Goal: Transaction & Acquisition: Obtain resource

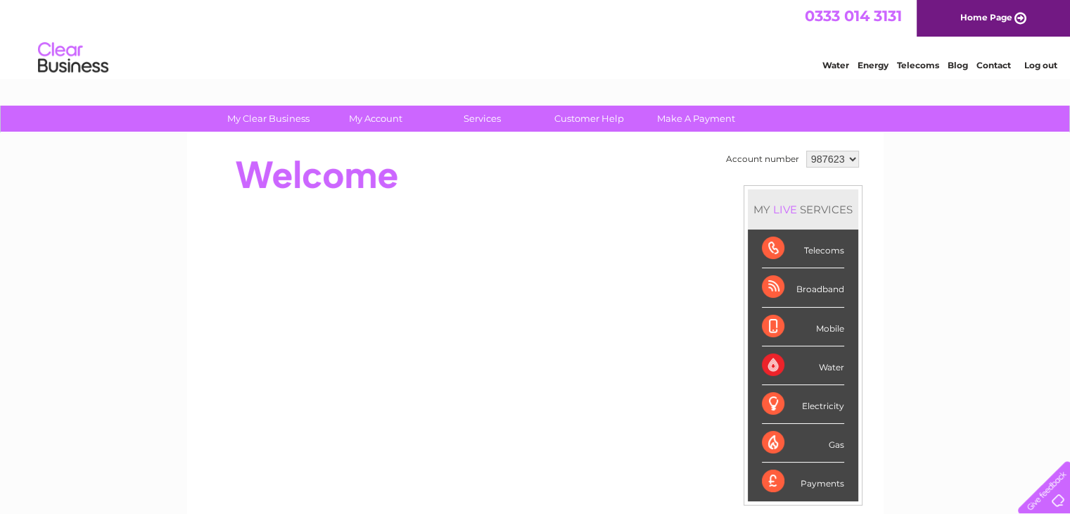
click at [950, 305] on div "My Clear Business Login Details My Details My Preferences Link Account My Accou…" at bounding box center [535, 501] width 1070 height 791
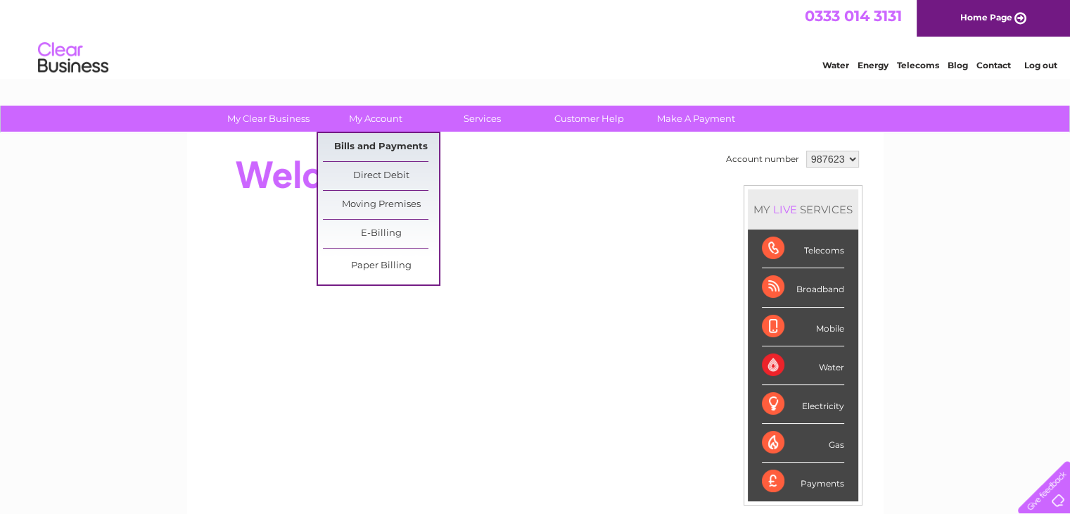
click at [390, 139] on link "Bills and Payments" at bounding box center [381, 147] width 116 height 28
click at [384, 144] on link "Bills and Payments" at bounding box center [381, 147] width 116 height 28
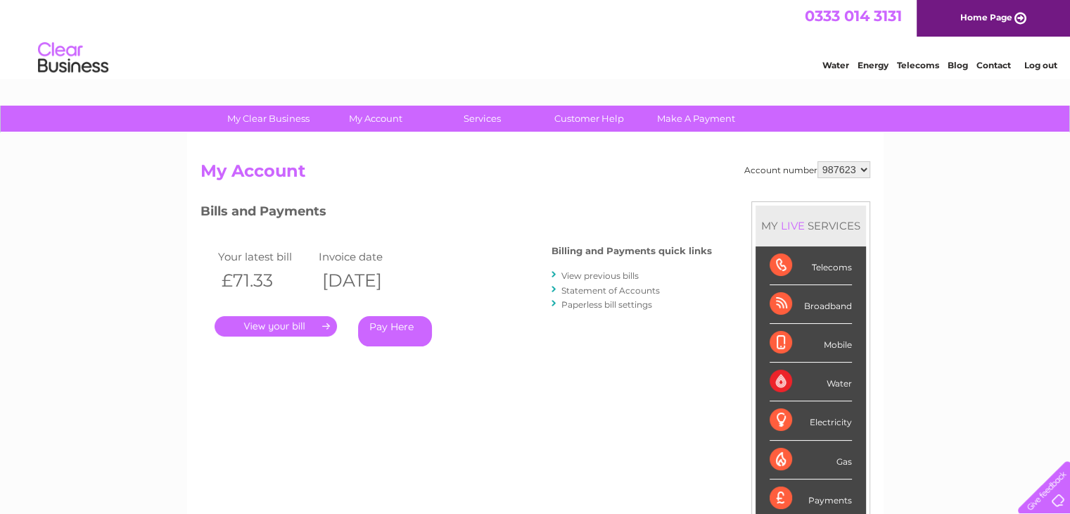
click at [590, 276] on link "View previous bills" at bounding box center [599, 275] width 77 height 11
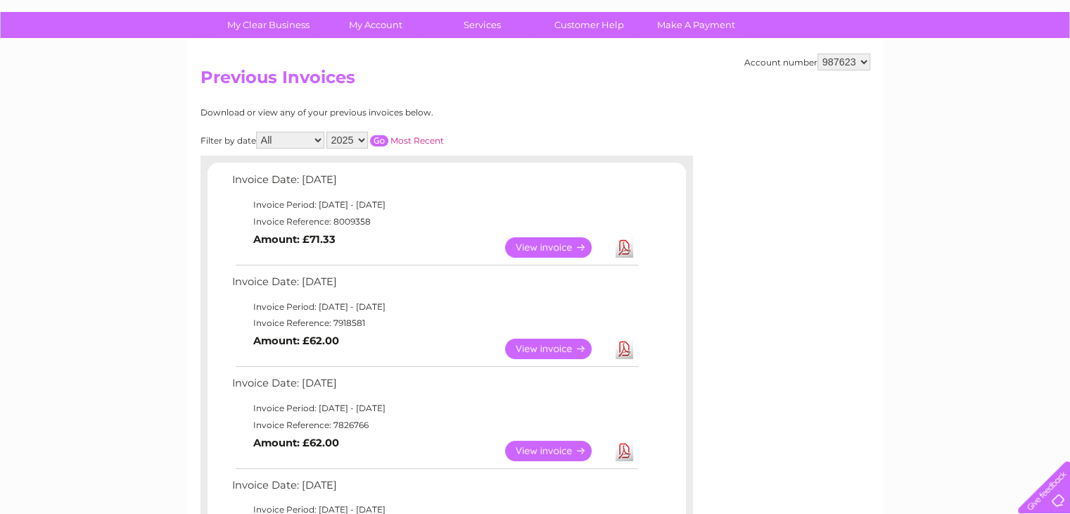
scroll to position [70, 0]
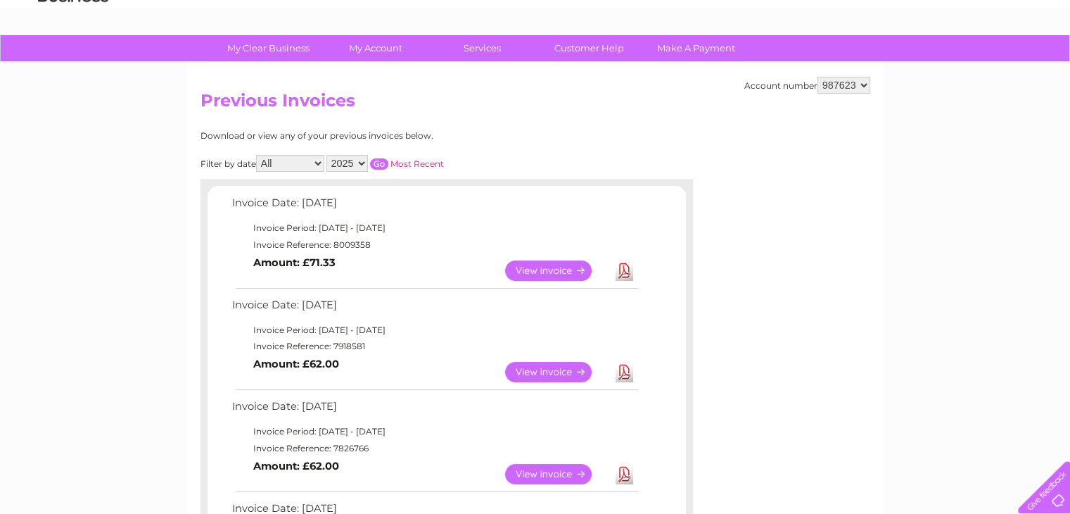
click at [366, 165] on select "2025 2024 2023 2022" at bounding box center [347, 163] width 42 height 17
select select "2024"
click at [328, 155] on select "2025 2024 2023 2022" at bounding box center [347, 163] width 42 height 17
click at [384, 160] on input "button" at bounding box center [379, 163] width 18 height 11
click at [547, 270] on link "View" at bounding box center [556, 270] width 103 height 20
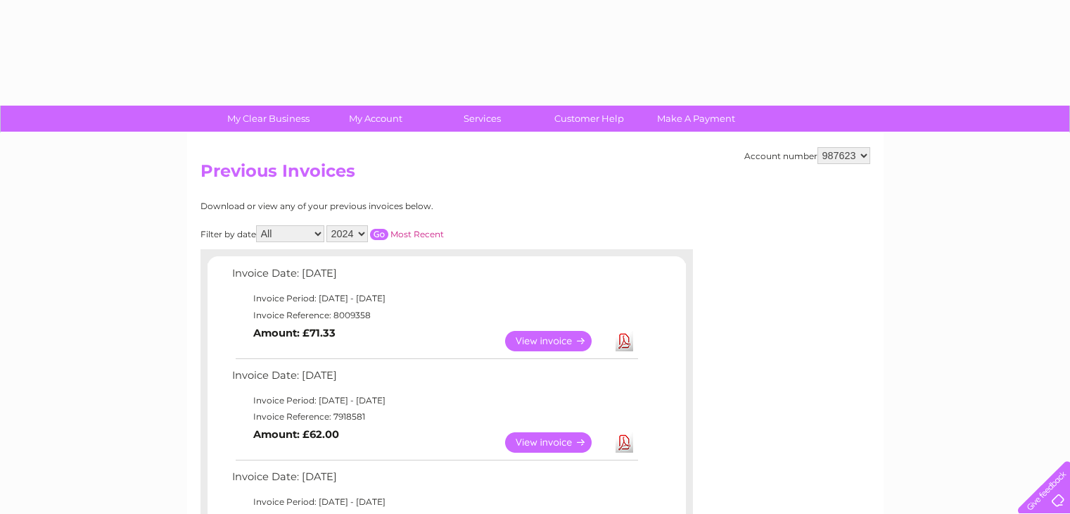
select select "2024"
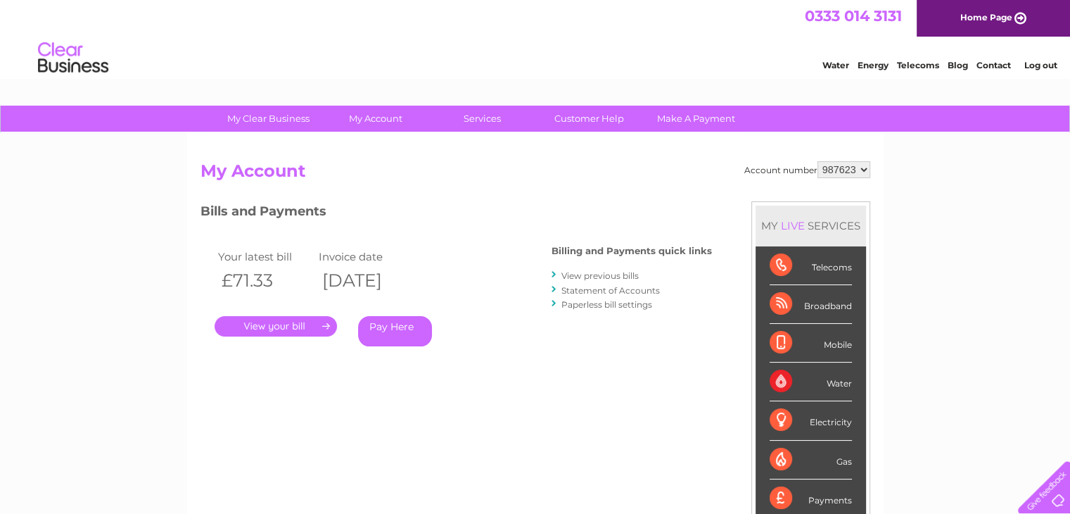
click at [601, 274] on link "View previous bills" at bounding box center [599, 275] width 77 height 11
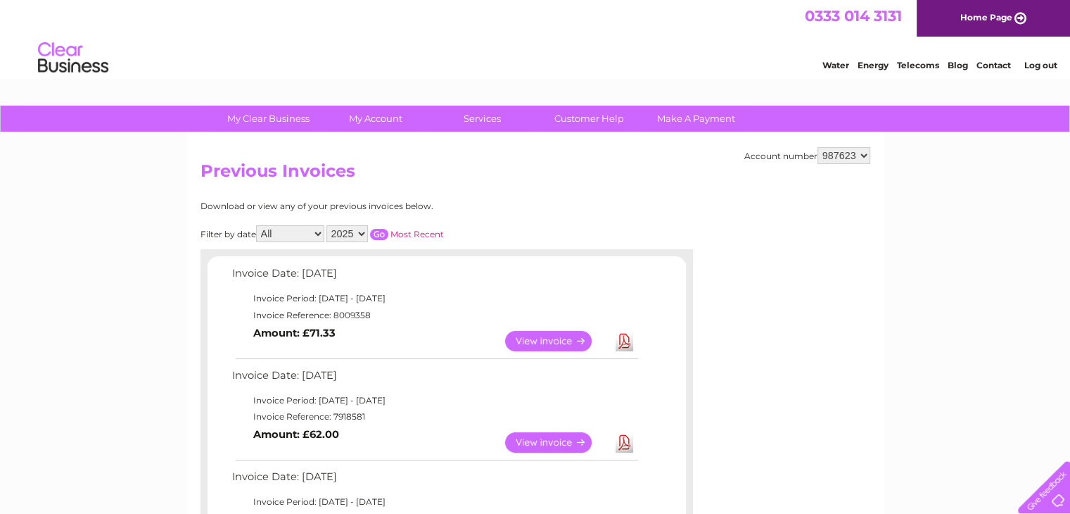
click at [366, 234] on select "2025 2024 2023 2022" at bounding box center [347, 233] width 42 height 17
select select "2024"
click at [328, 225] on select "2025 2024 2023 2022" at bounding box center [347, 233] width 42 height 17
click at [385, 231] on input "button" at bounding box center [379, 234] width 18 height 11
click at [398, 231] on link "Most Recent" at bounding box center [416, 234] width 53 height 11
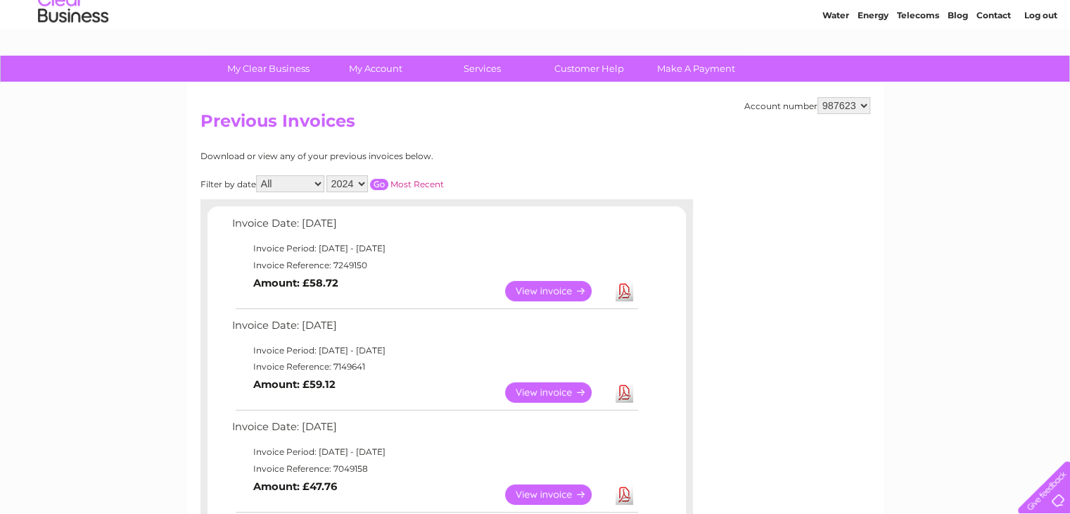
scroll to position [70, 0]
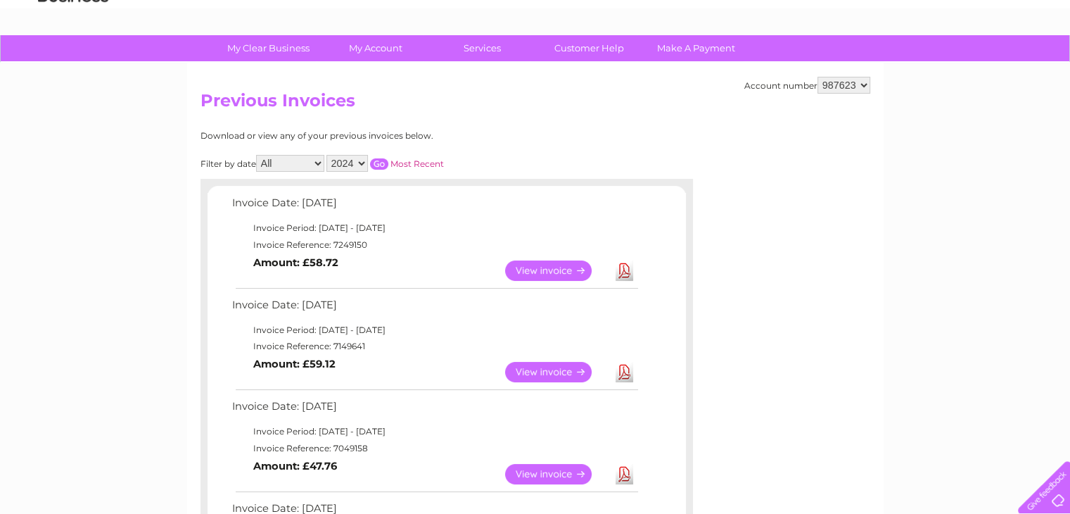
click at [543, 268] on link "View" at bounding box center [556, 270] width 103 height 20
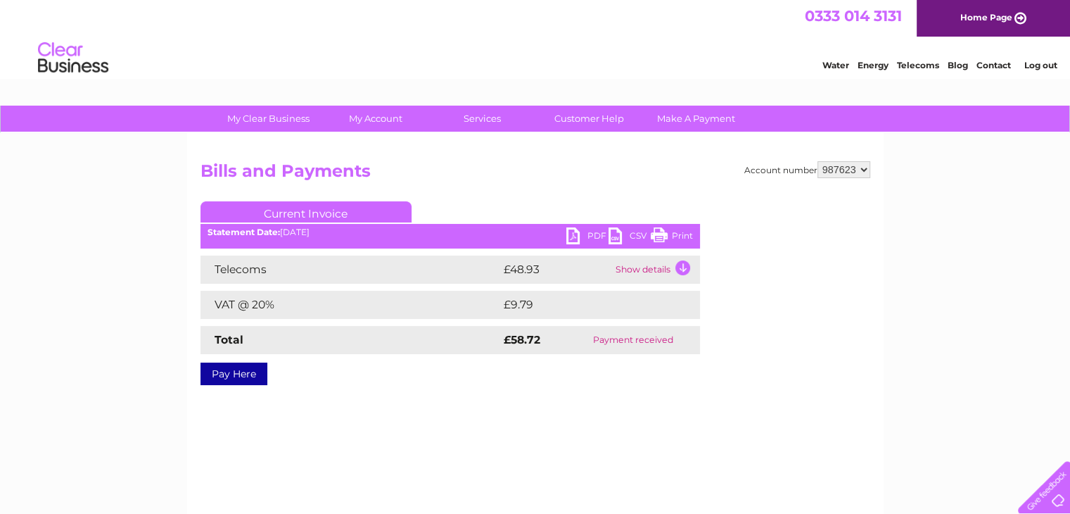
click at [680, 236] on link "Print" at bounding box center [672, 237] width 42 height 20
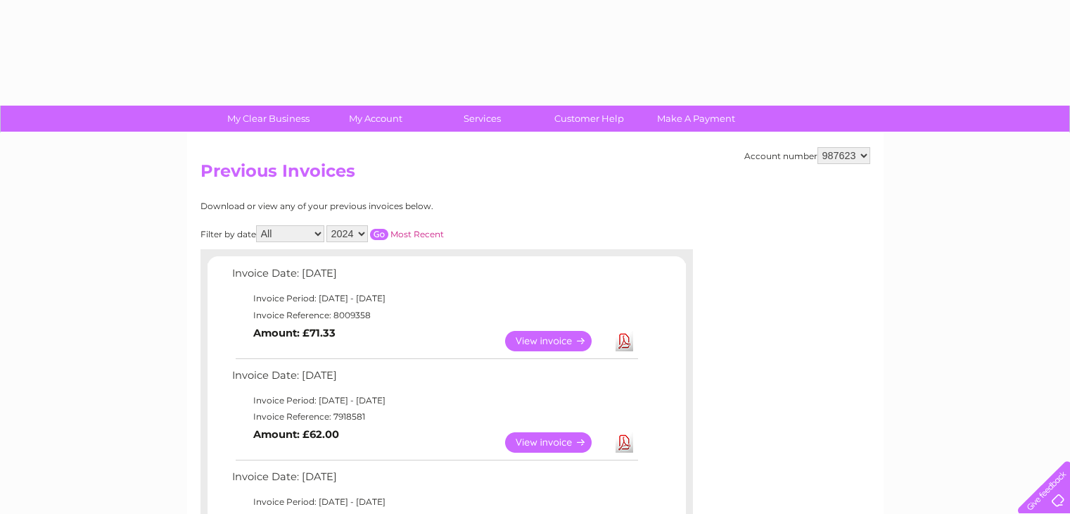
select select "2024"
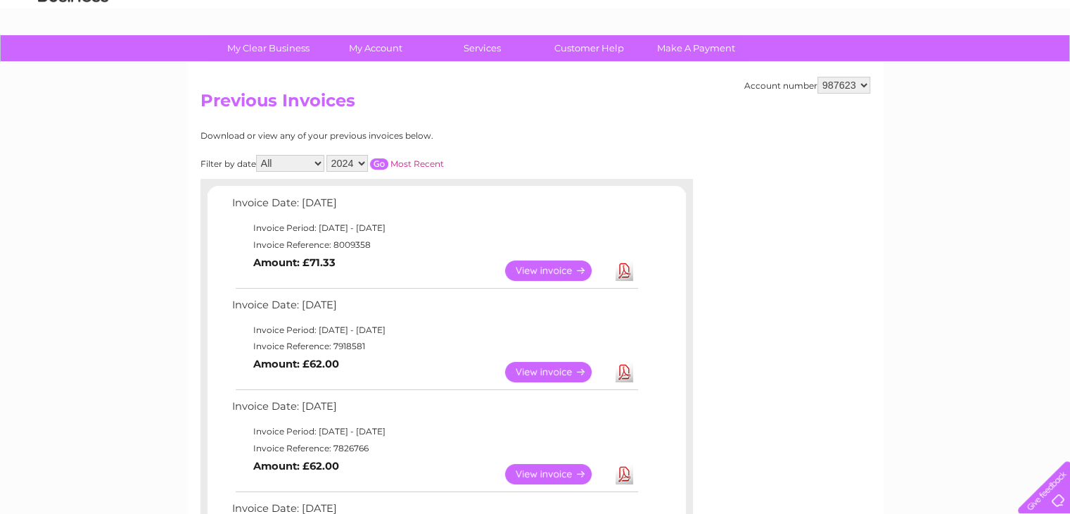
click at [547, 364] on link "View" at bounding box center [556, 372] width 103 height 20
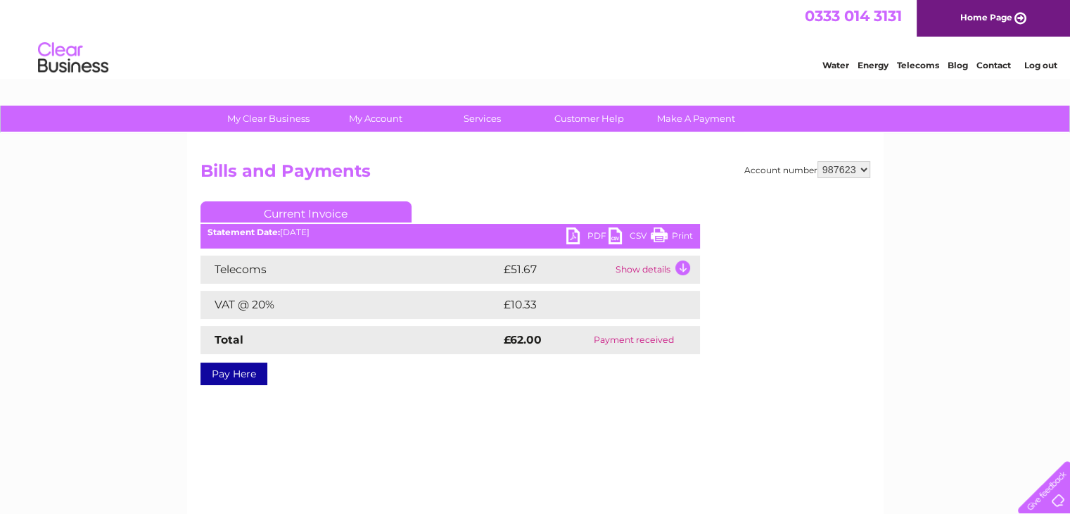
click at [669, 235] on link "Print" at bounding box center [672, 237] width 42 height 20
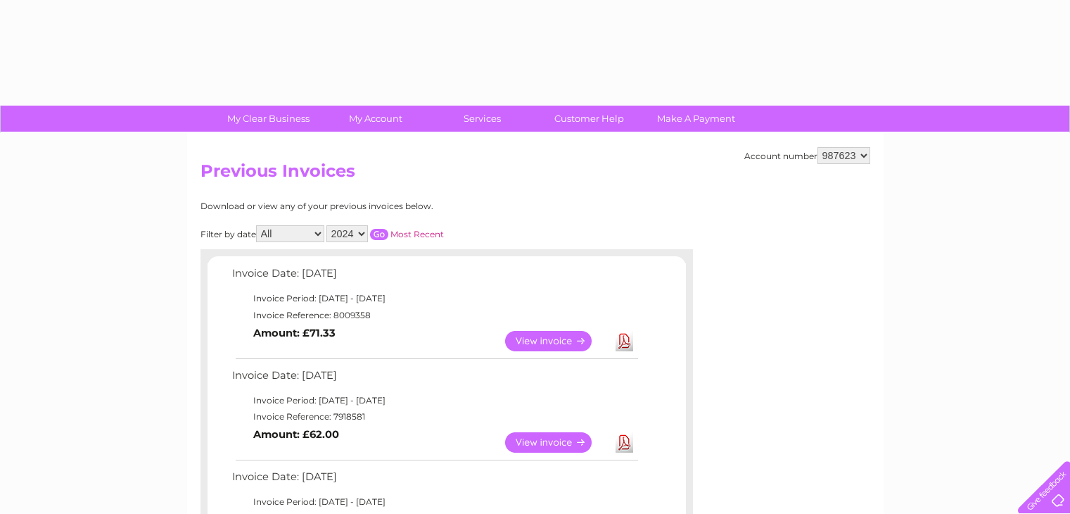
select select "2024"
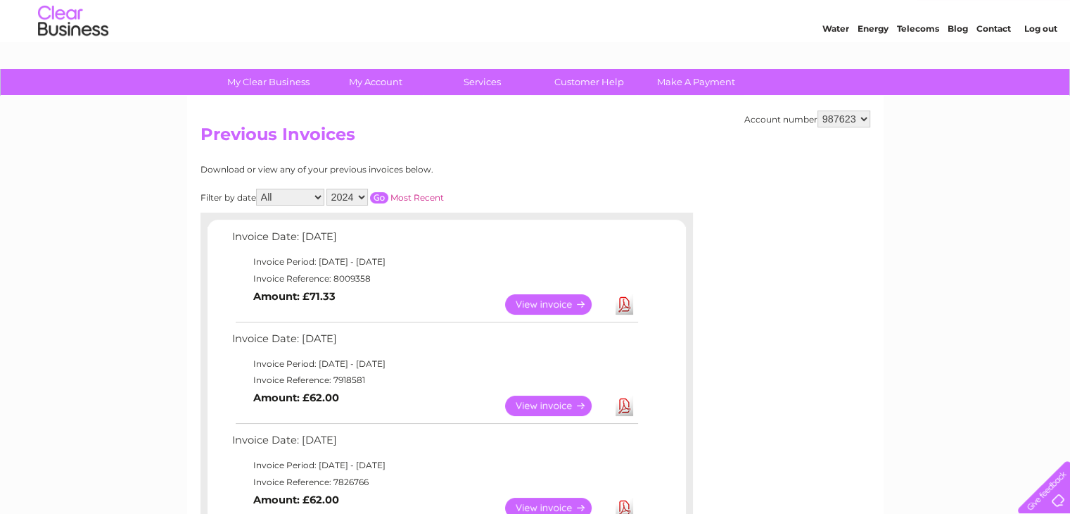
scroll to position [70, 0]
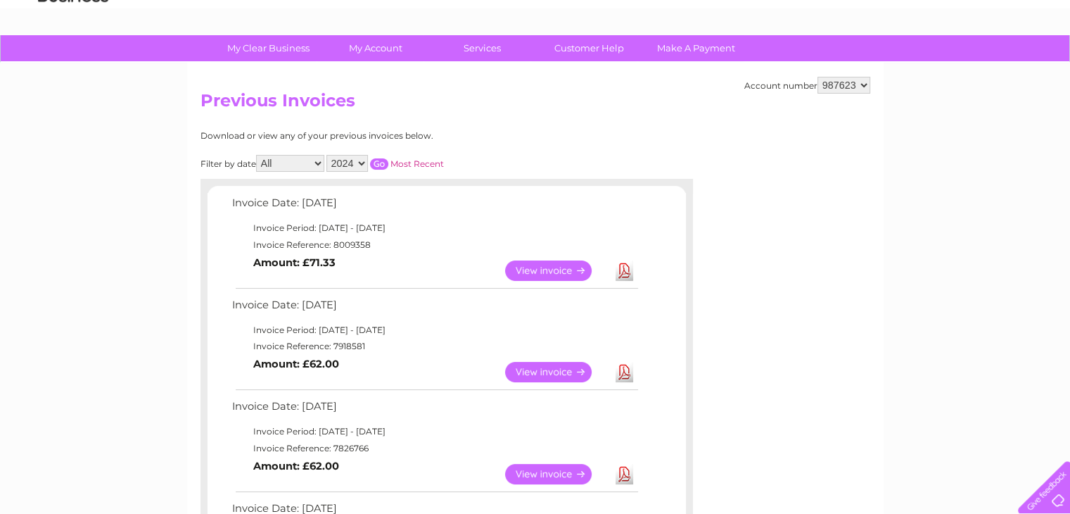
click at [381, 164] on input "button" at bounding box center [379, 163] width 18 height 11
click at [537, 373] on link "View" at bounding box center [556, 372] width 103 height 20
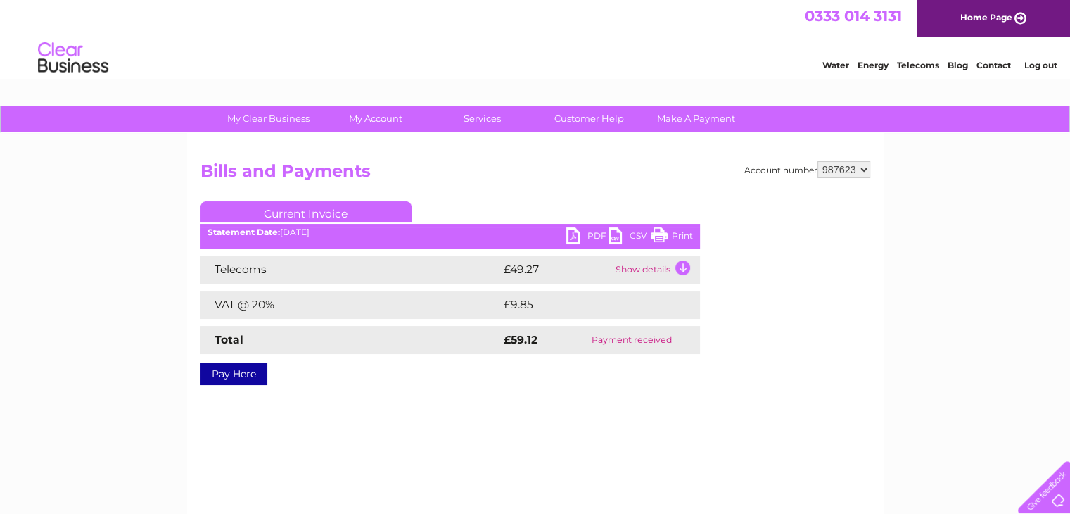
click at [675, 238] on link "Print" at bounding box center [672, 237] width 42 height 20
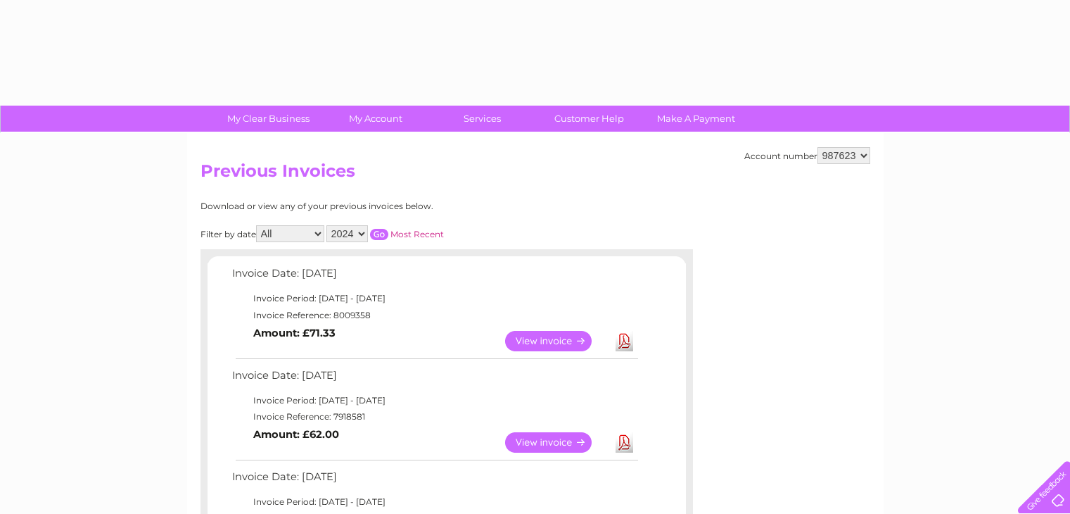
select select "2024"
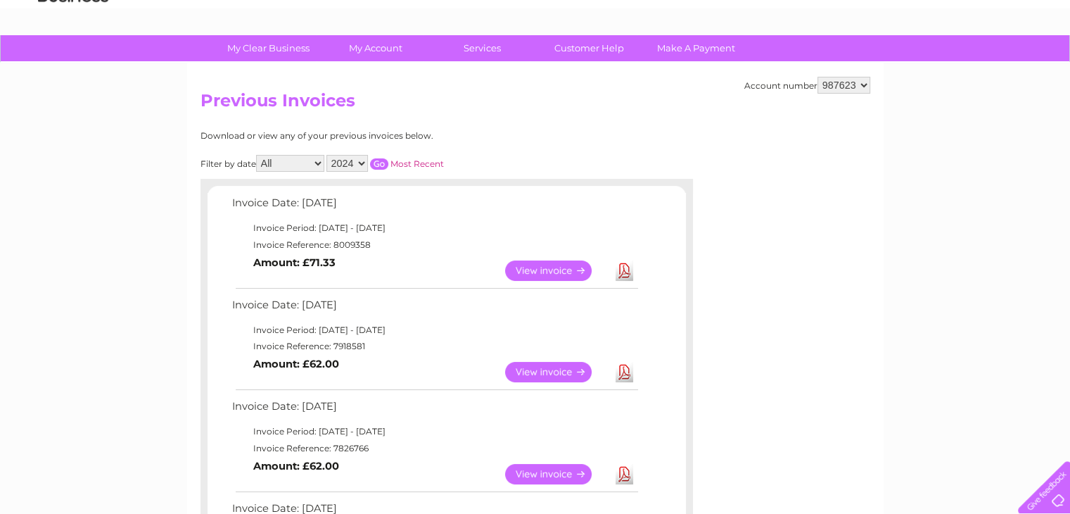
click at [376, 164] on input "button" at bounding box center [379, 163] width 18 height 11
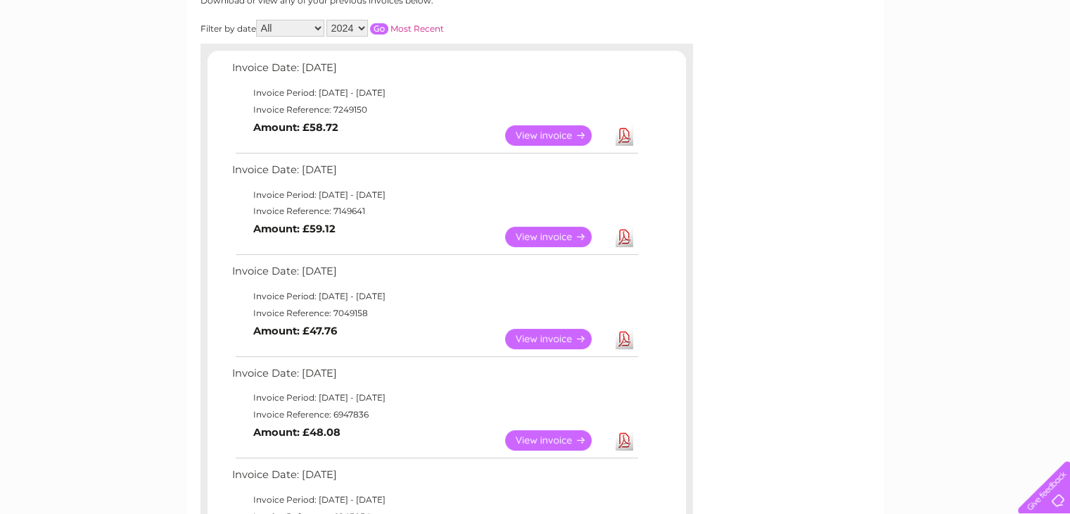
scroll to position [211, 0]
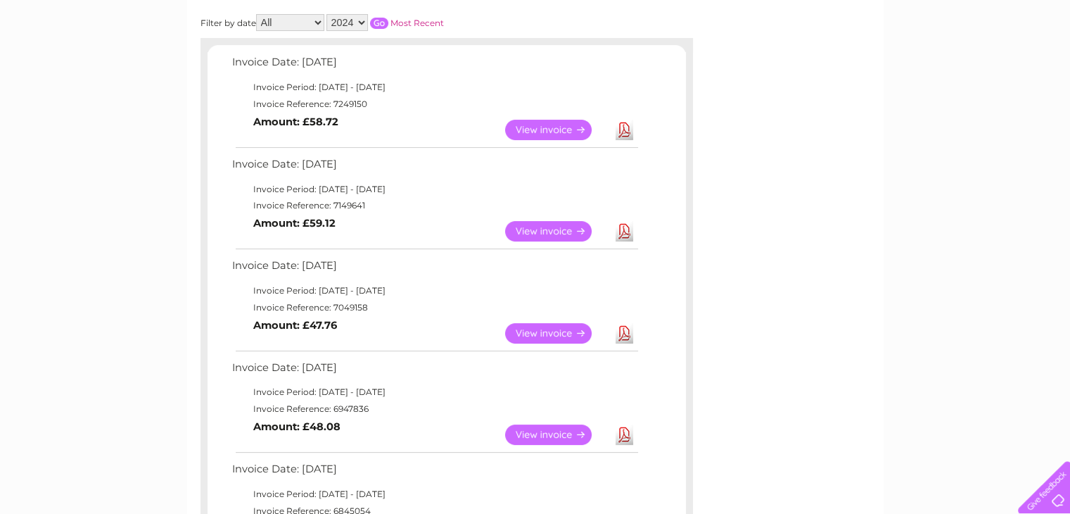
click at [546, 329] on link "View" at bounding box center [556, 333] width 103 height 20
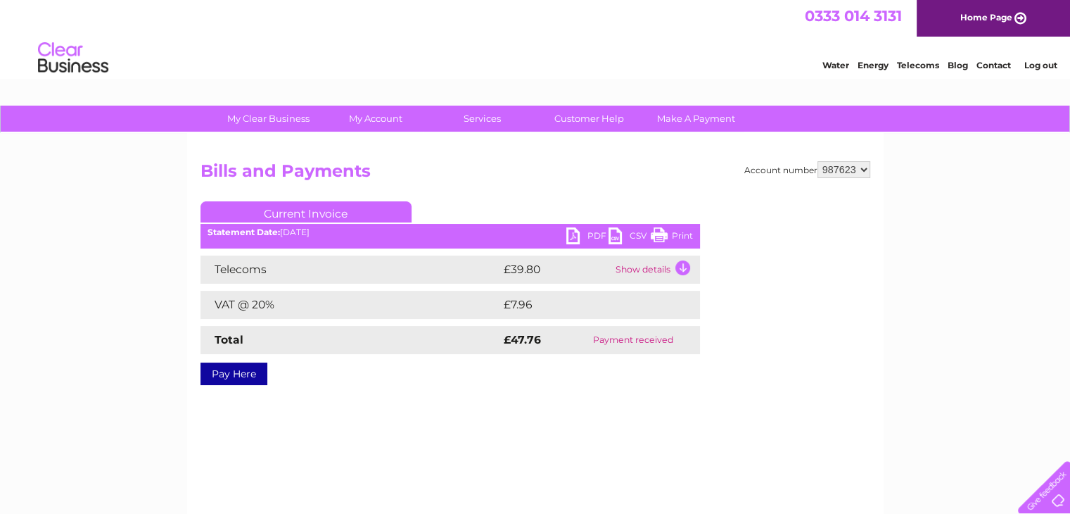
click at [682, 243] on link "Print" at bounding box center [672, 237] width 42 height 20
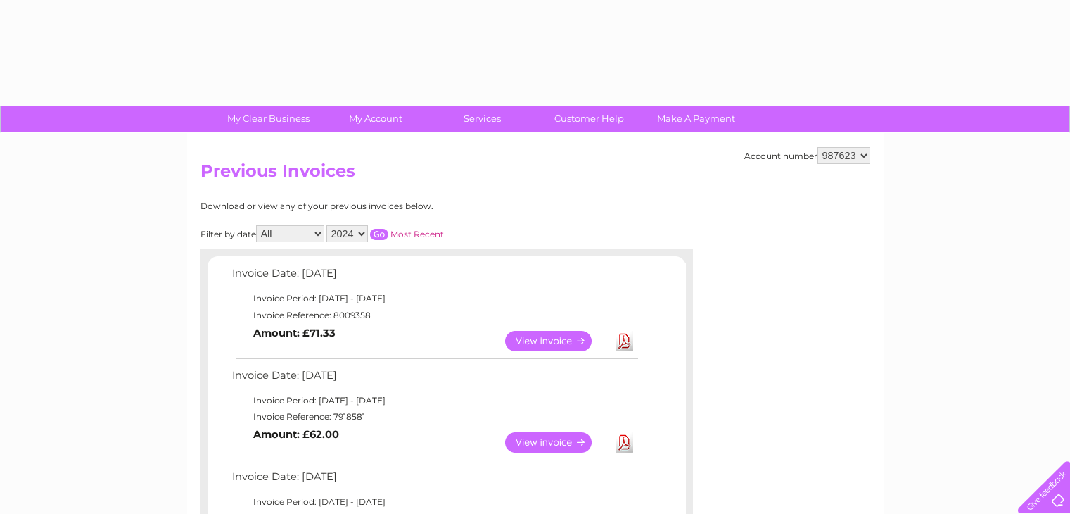
select select "2024"
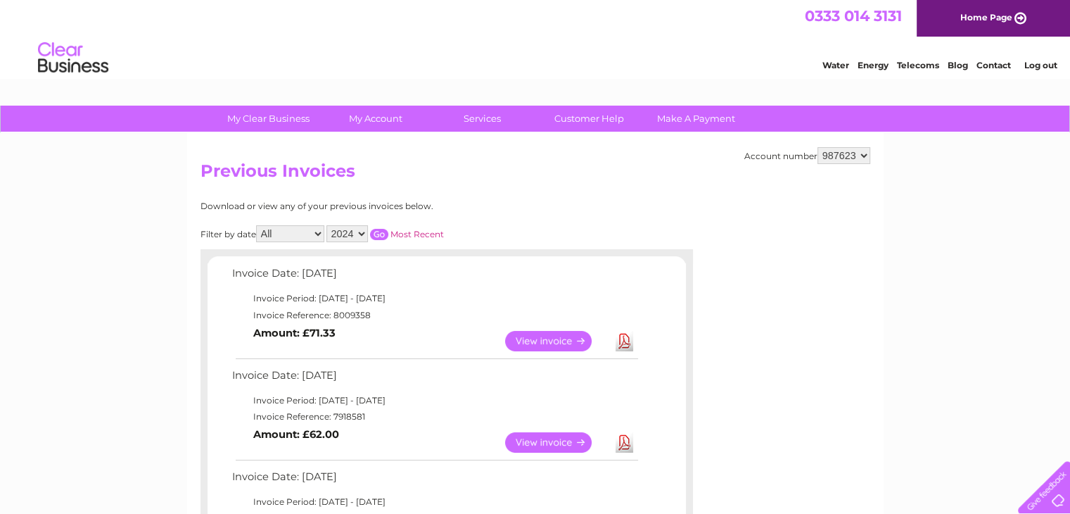
click at [385, 234] on input "button" at bounding box center [379, 234] width 18 height 11
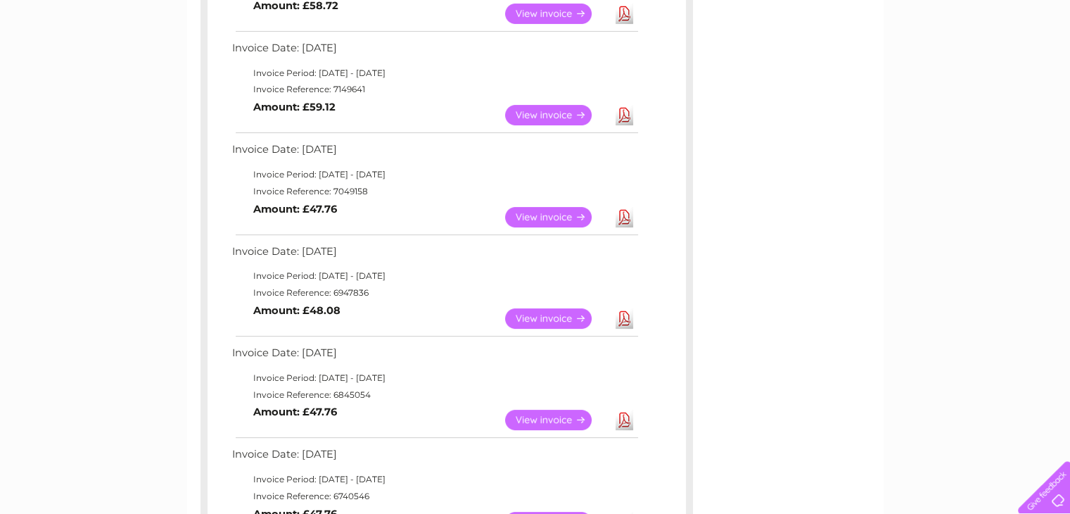
scroll to position [352, 0]
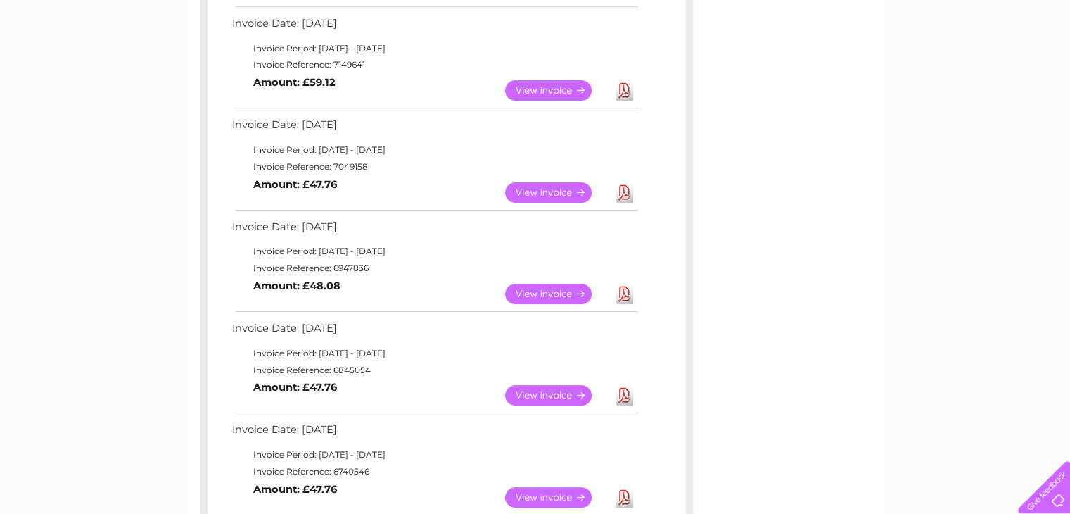
click at [549, 293] on link "View" at bounding box center [556, 293] width 103 height 20
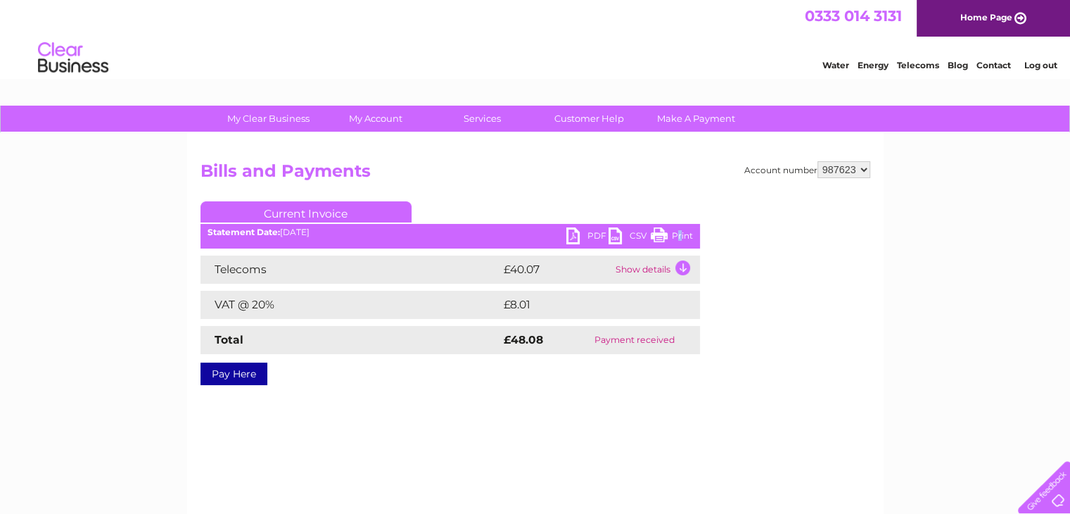
click at [680, 233] on link "Print" at bounding box center [672, 237] width 42 height 20
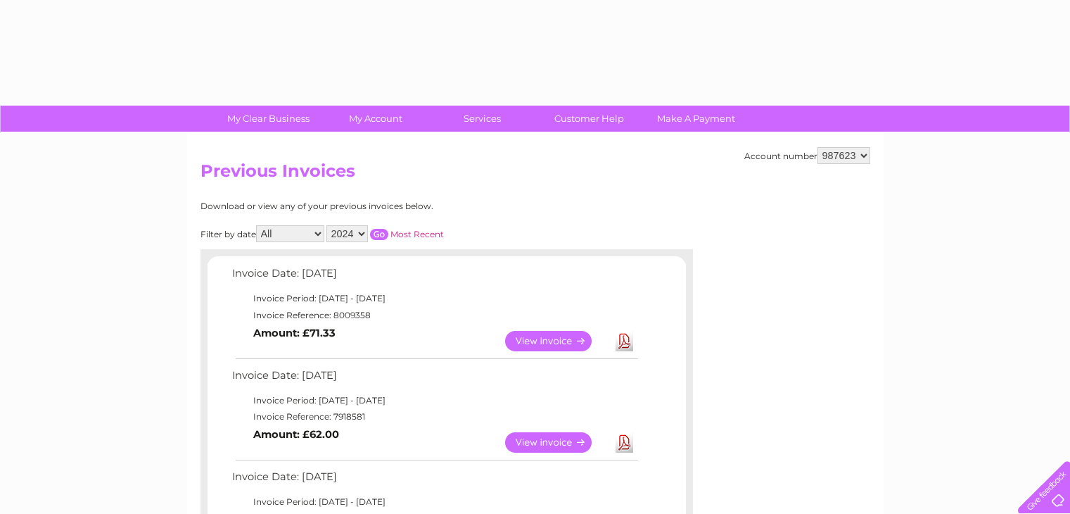
select select "2024"
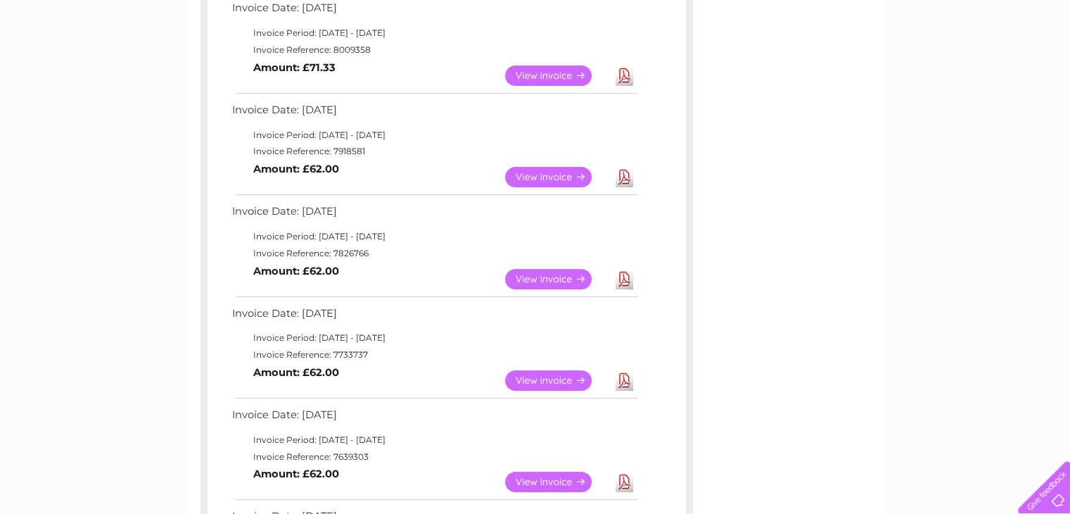
scroll to position [70, 0]
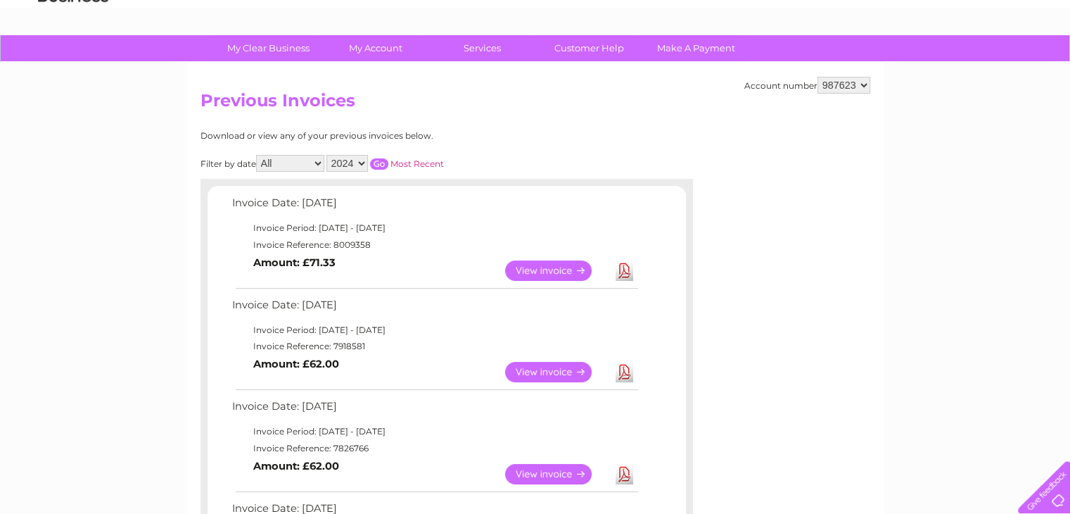
click at [381, 164] on input "button" at bounding box center [379, 163] width 18 height 11
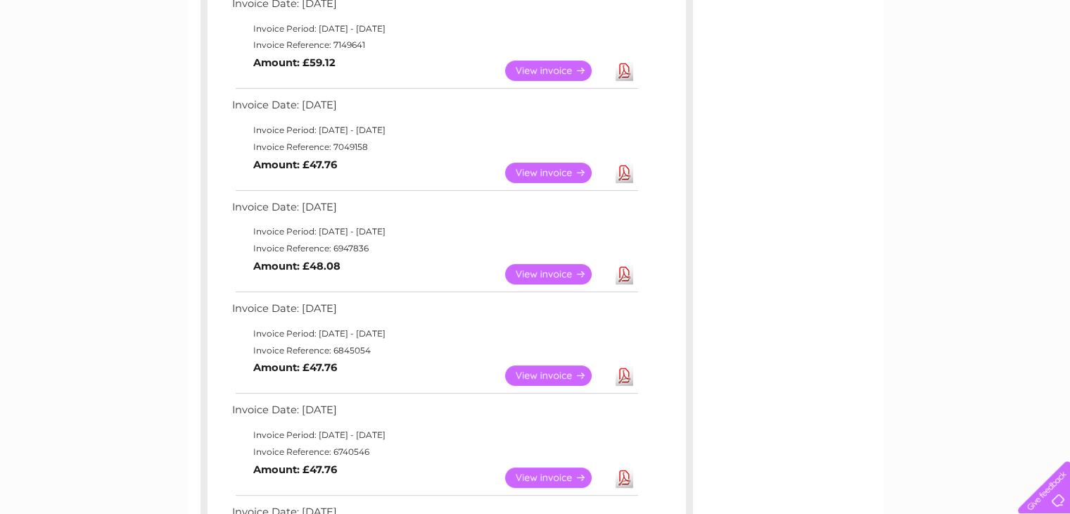
scroll to position [422, 0]
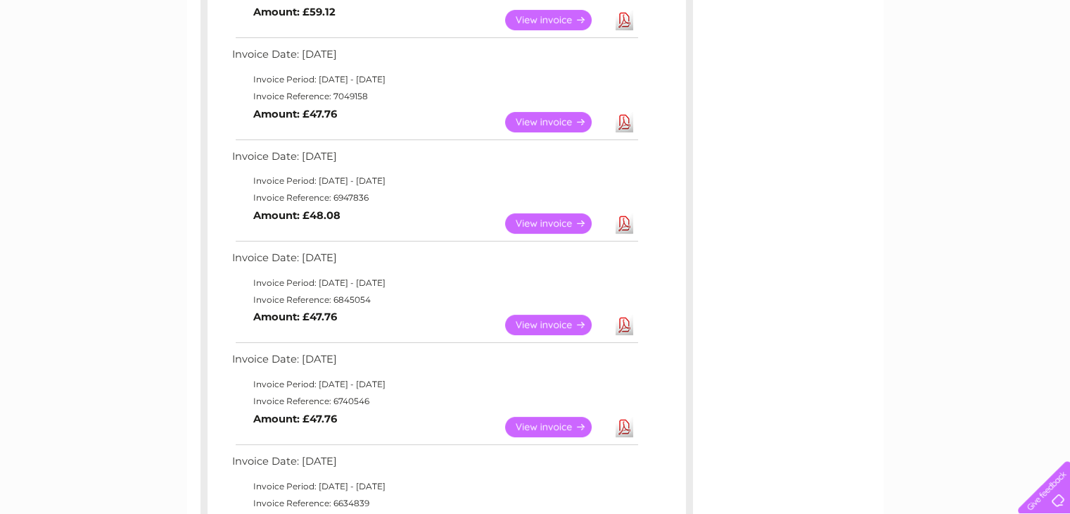
click at [558, 324] on link "View" at bounding box center [556, 324] width 103 height 20
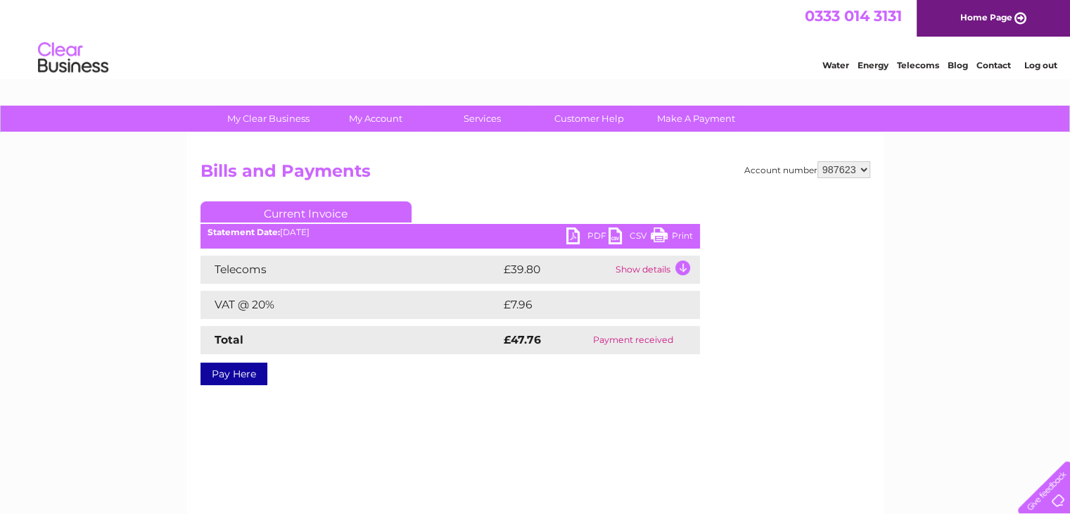
click at [682, 231] on link "Print" at bounding box center [672, 237] width 42 height 20
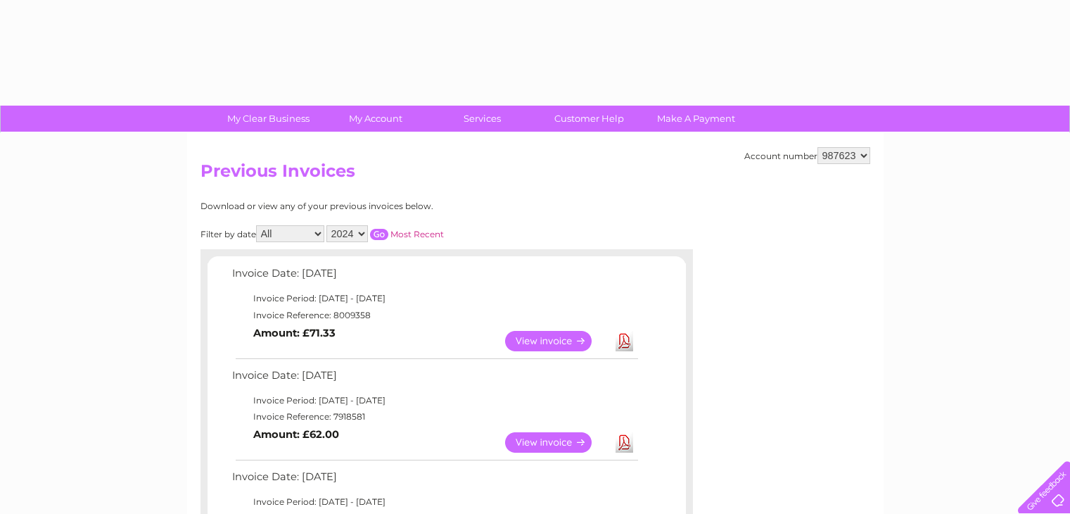
select select "2024"
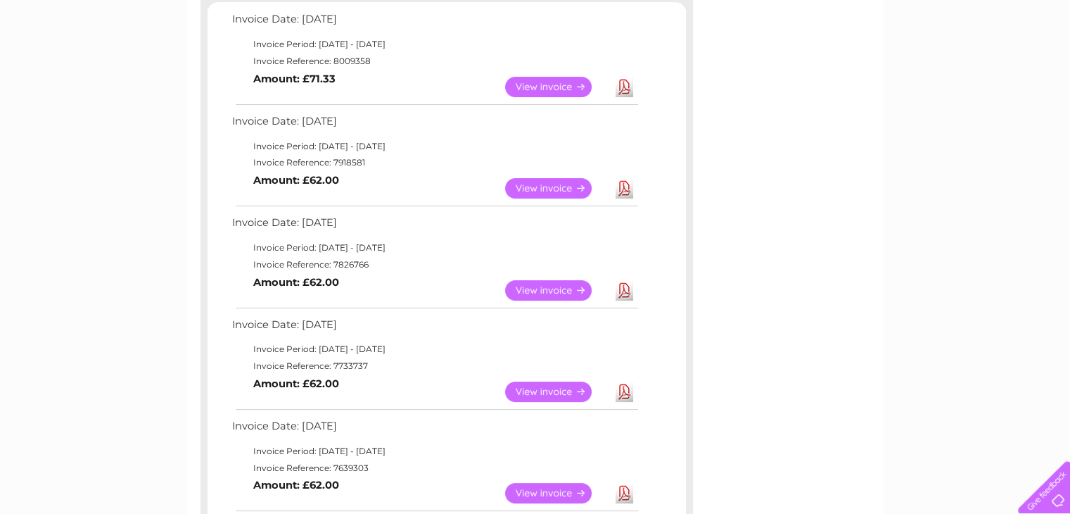
scroll to position [70, 0]
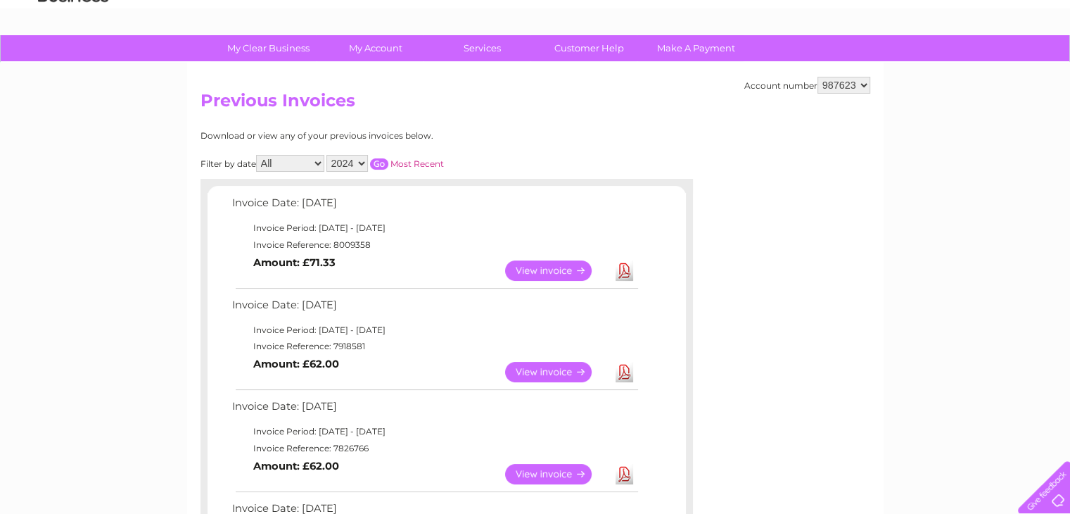
click at [382, 161] on input "button" at bounding box center [379, 163] width 18 height 11
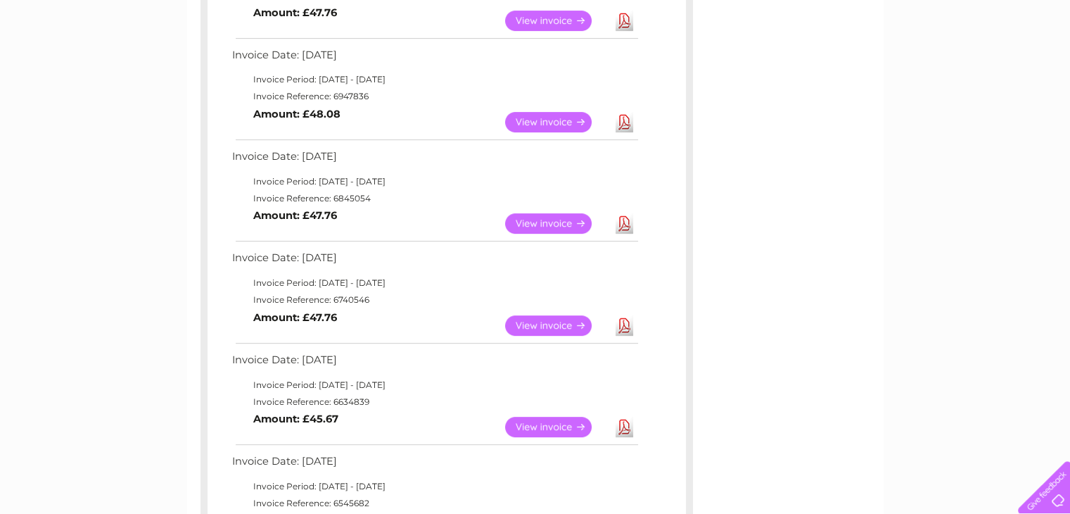
scroll to position [563, 0]
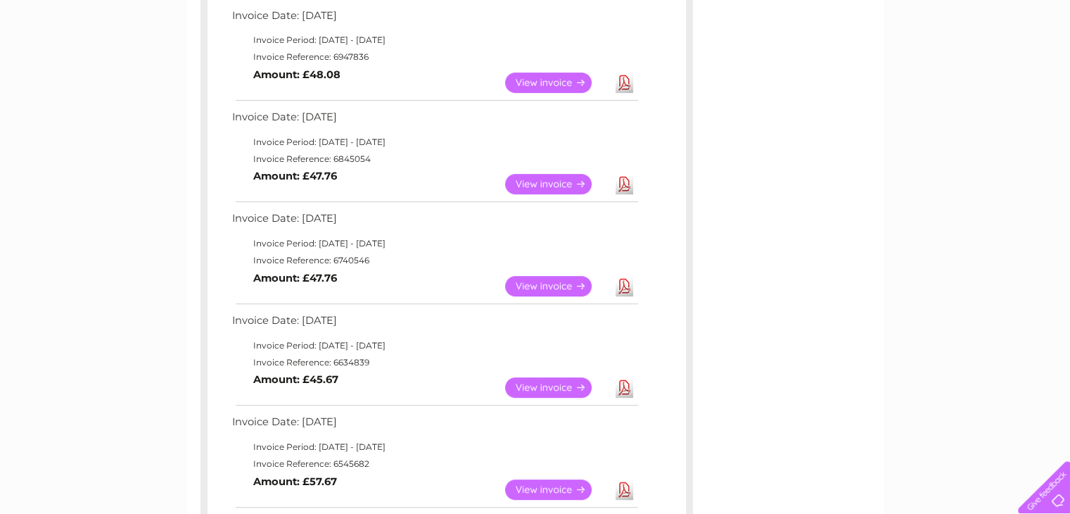
click at [554, 285] on link "View" at bounding box center [556, 286] width 103 height 20
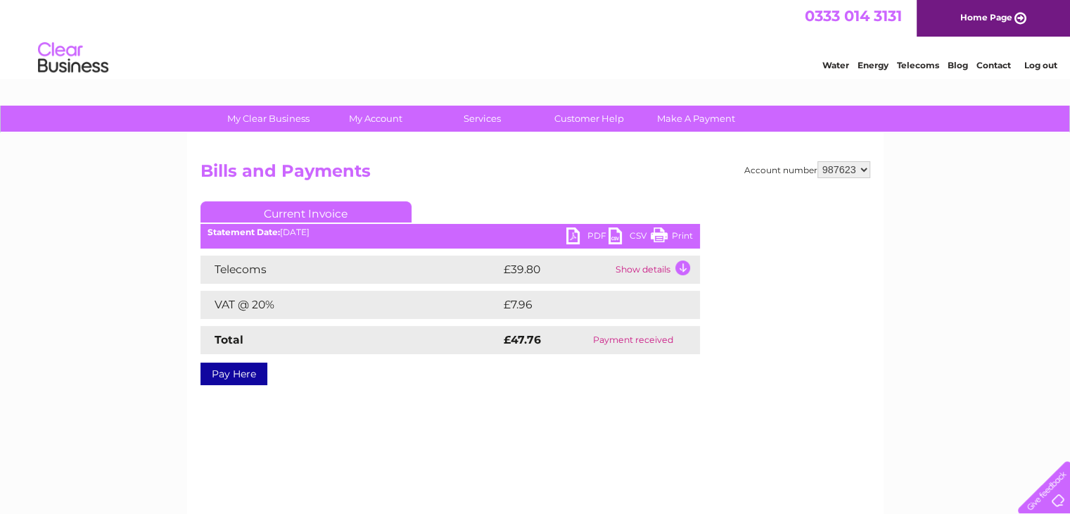
click at [677, 232] on link "Print" at bounding box center [672, 237] width 42 height 20
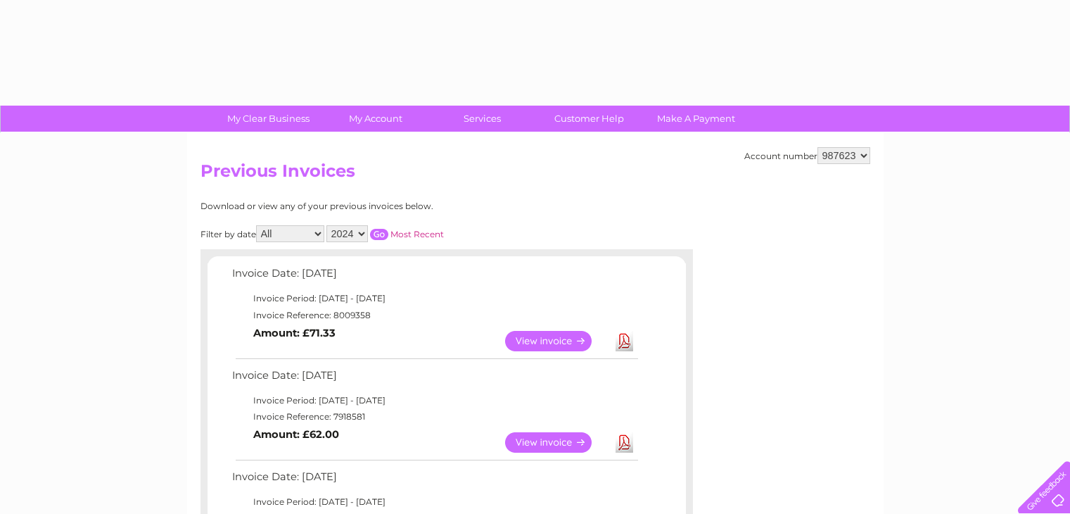
select select "2024"
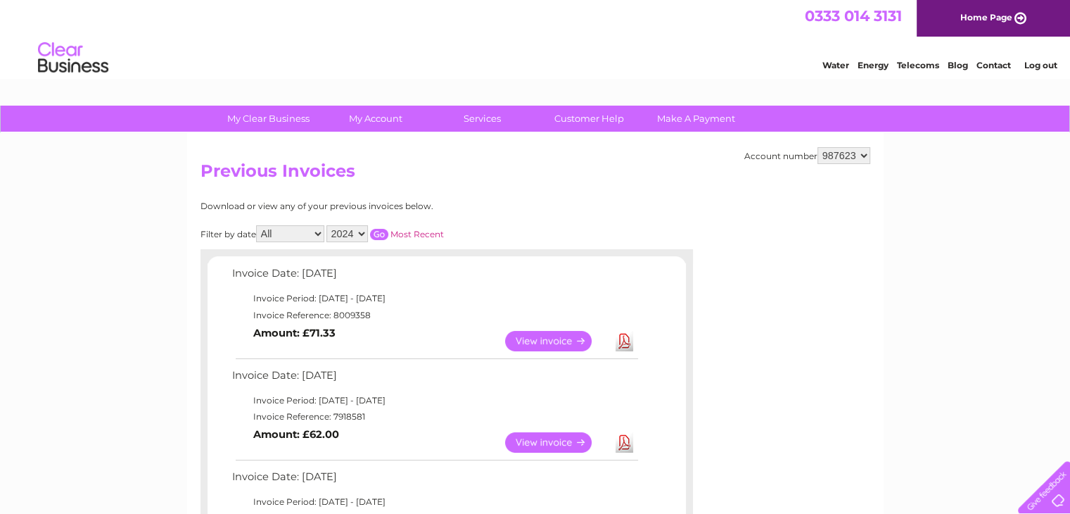
click at [382, 234] on input "button" at bounding box center [379, 234] width 18 height 11
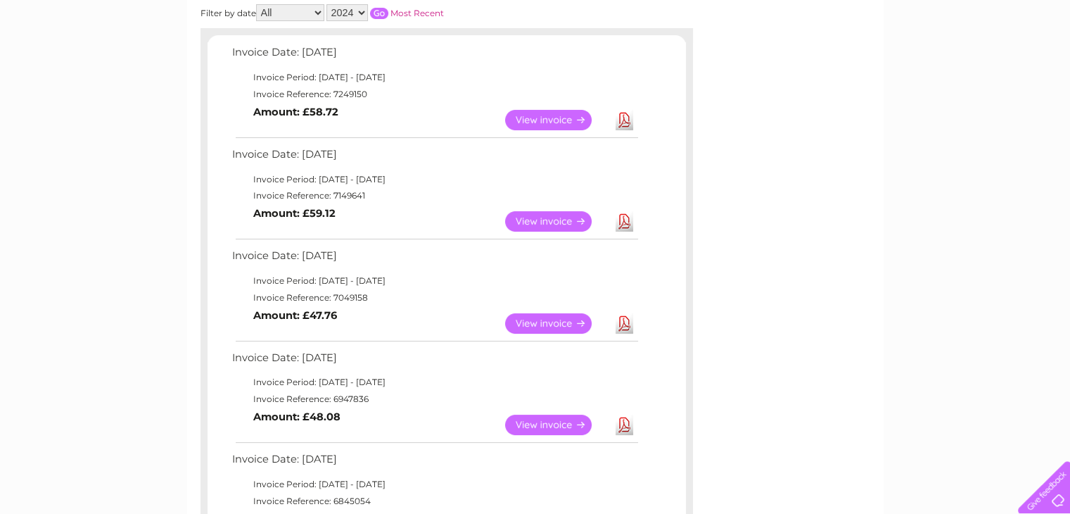
scroll to position [492, 0]
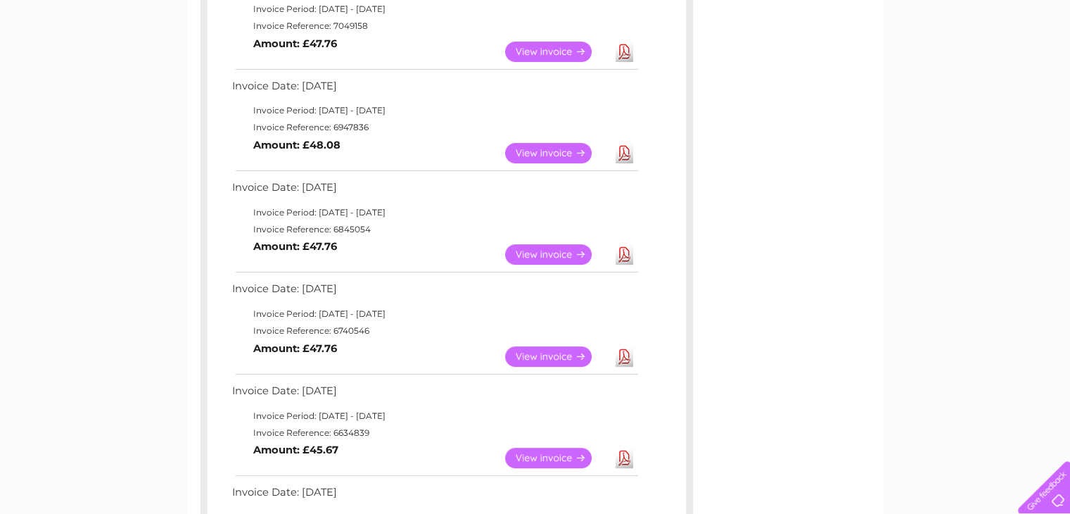
click at [546, 461] on link "View" at bounding box center [556, 457] width 103 height 20
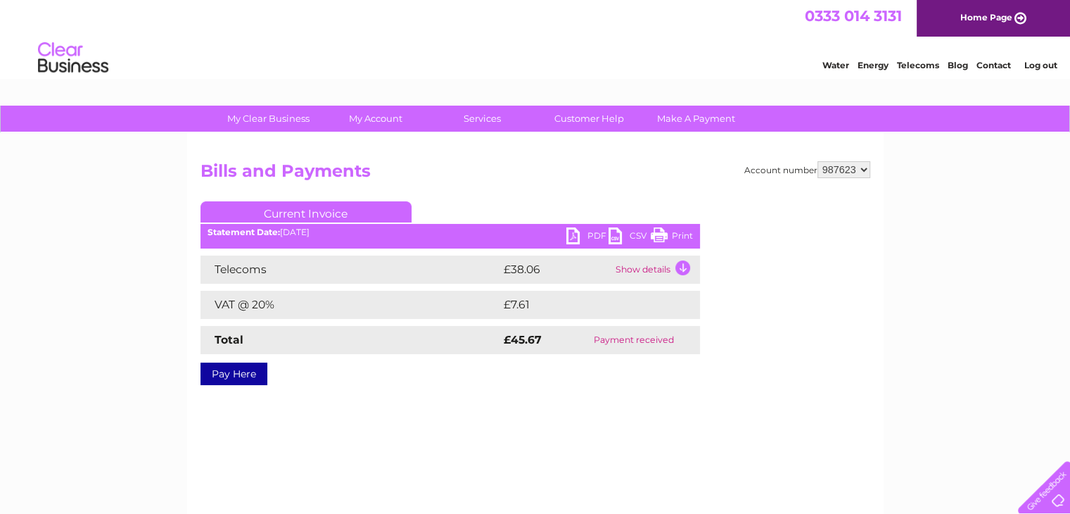
click at [687, 237] on link "Print" at bounding box center [672, 237] width 42 height 20
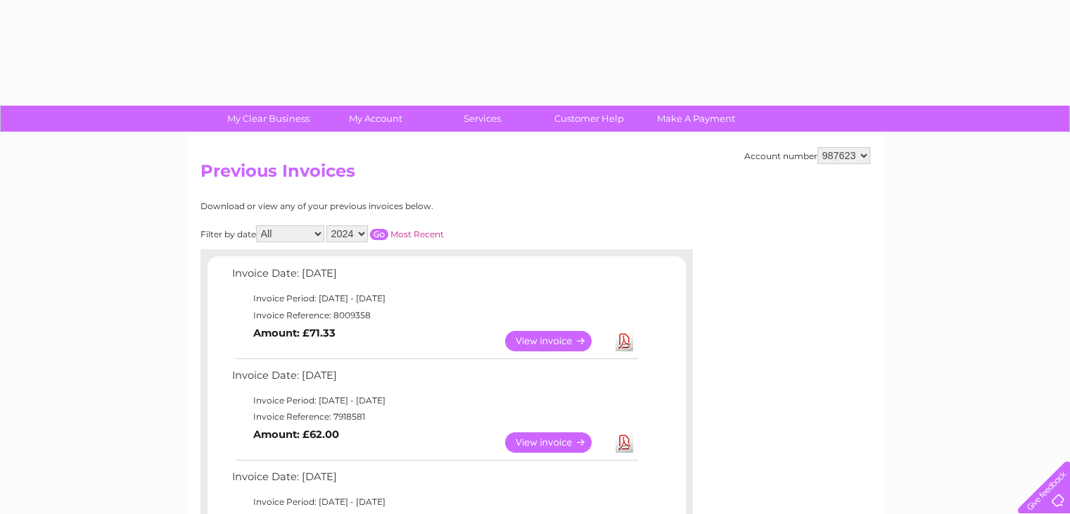
select select "2024"
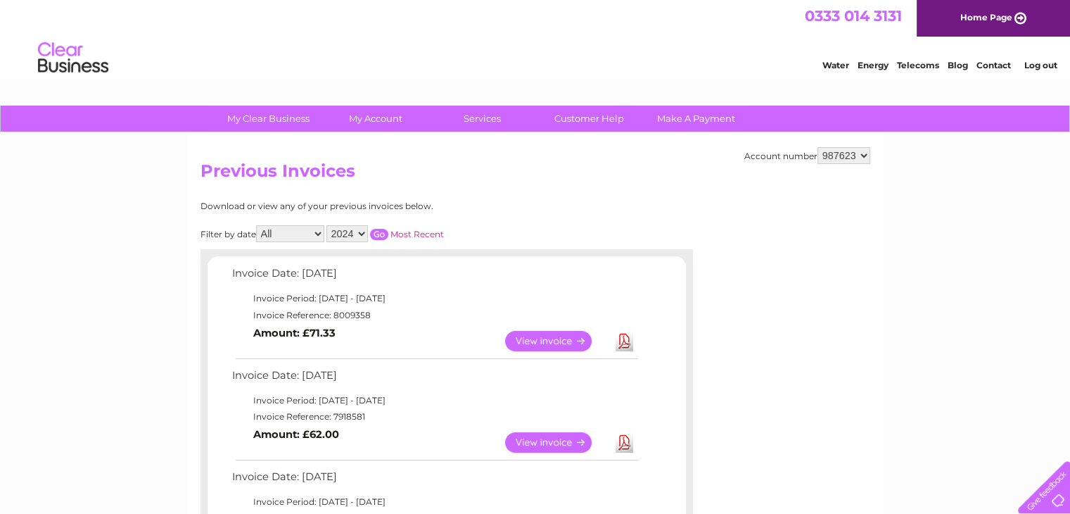
click at [383, 234] on input "button" at bounding box center [379, 234] width 18 height 11
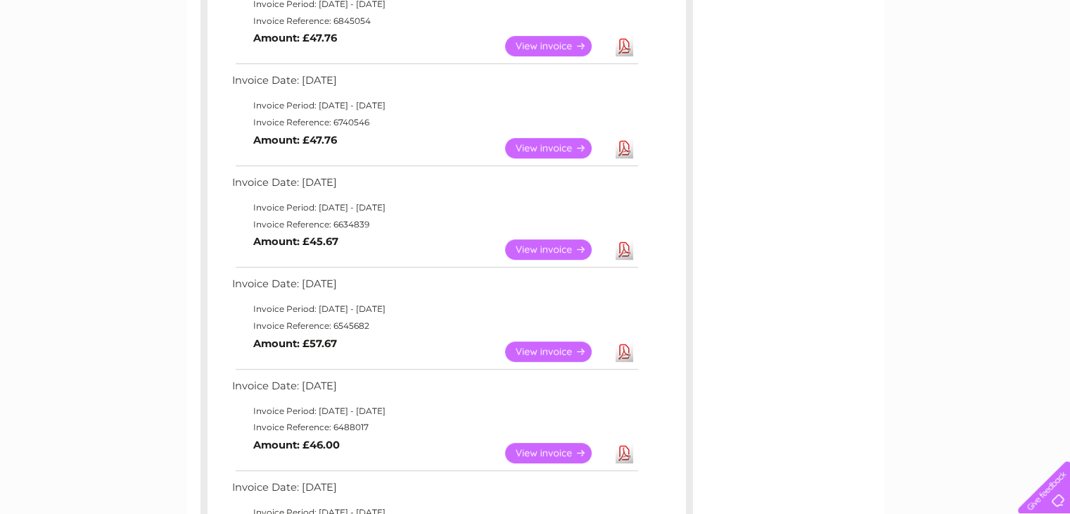
scroll to position [703, 0]
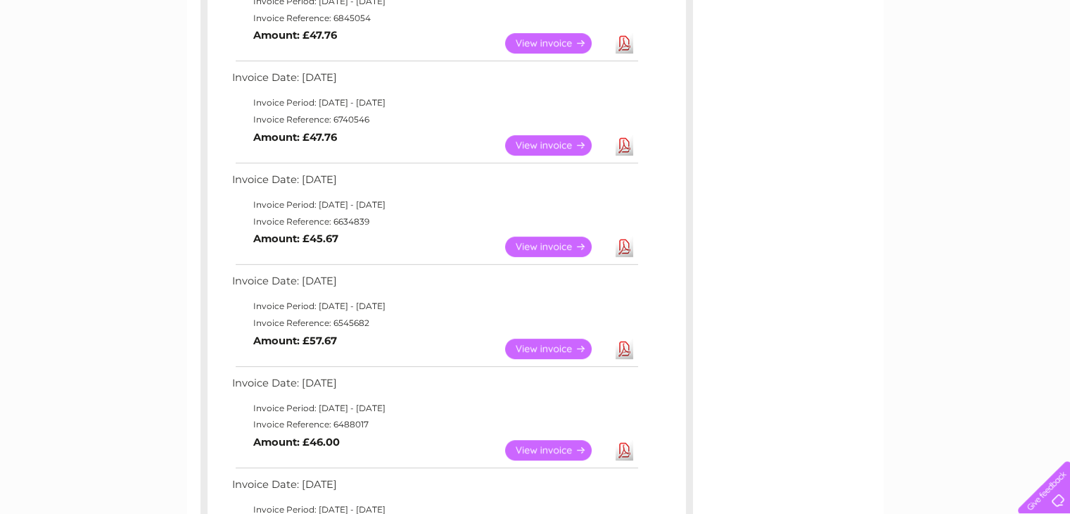
click at [551, 345] on link "View" at bounding box center [556, 348] width 103 height 20
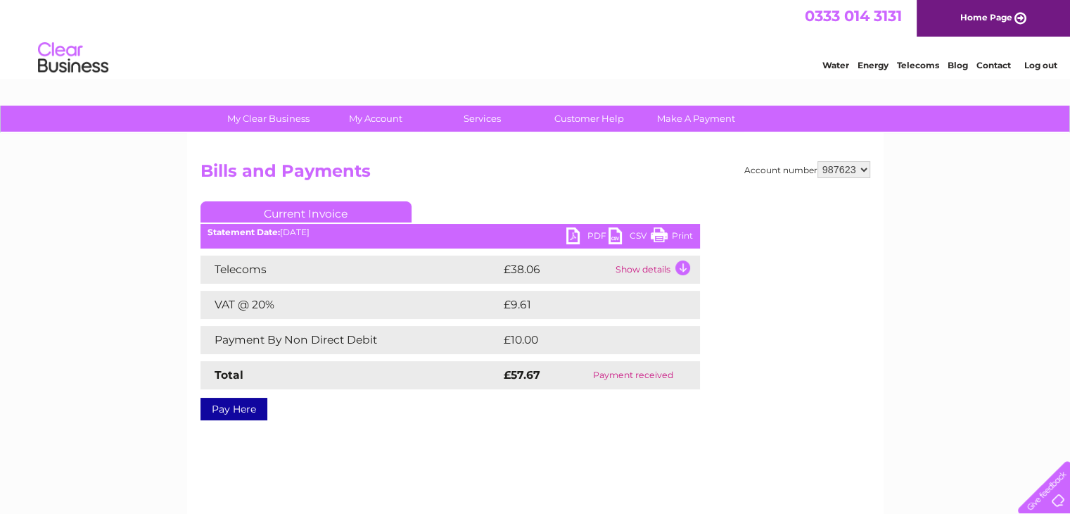
click at [667, 239] on link "Print" at bounding box center [672, 237] width 42 height 20
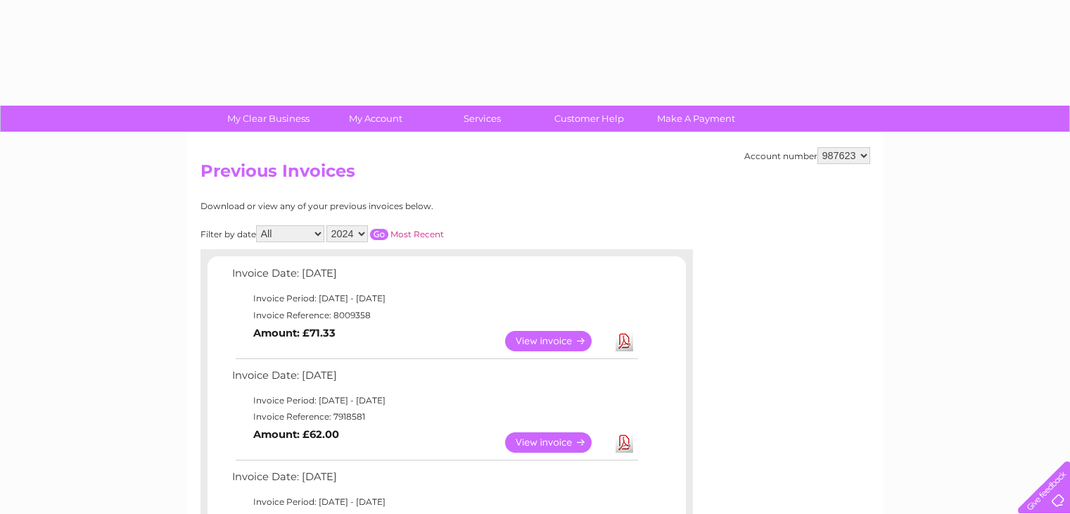
select select "2024"
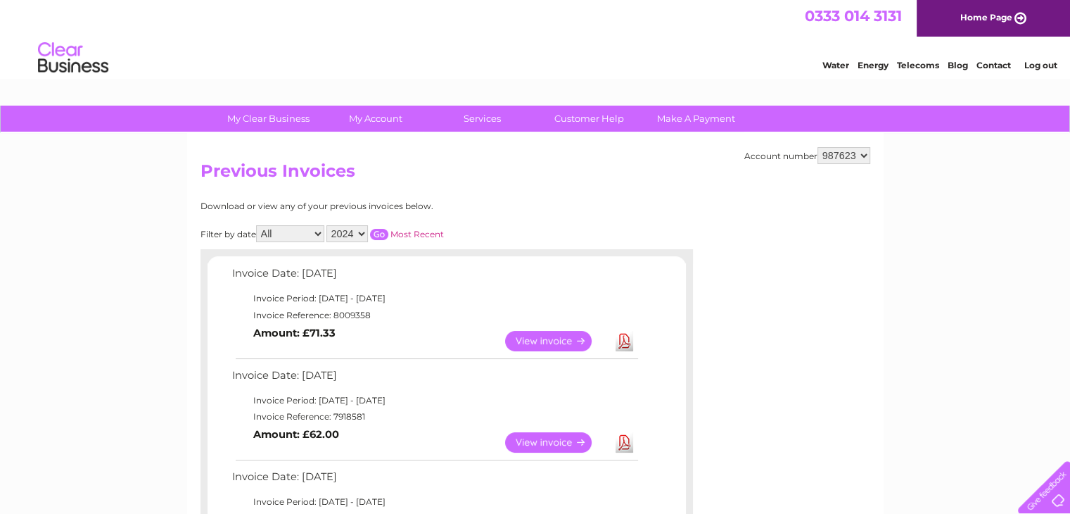
click at [383, 237] on input "button" at bounding box center [379, 234] width 18 height 11
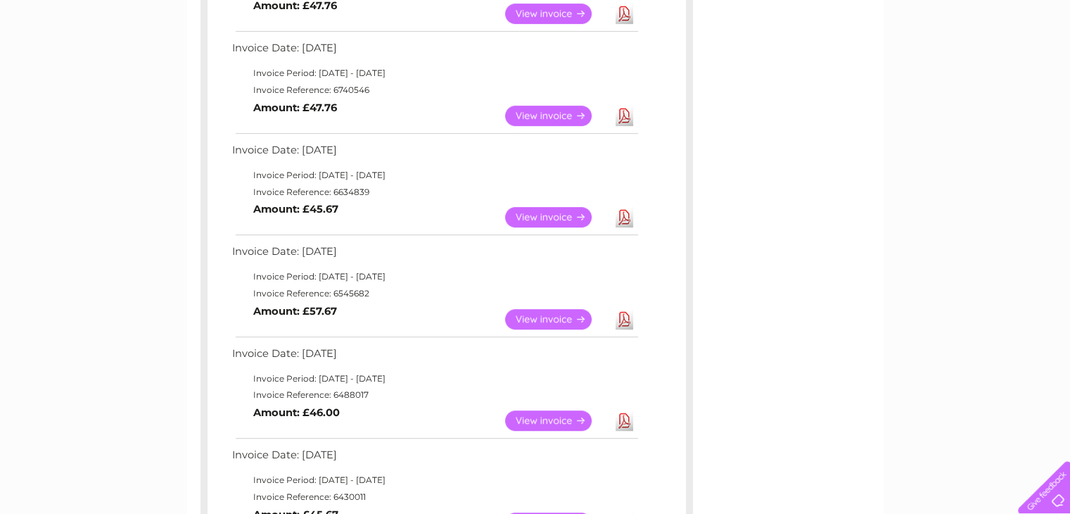
scroll to position [844, 0]
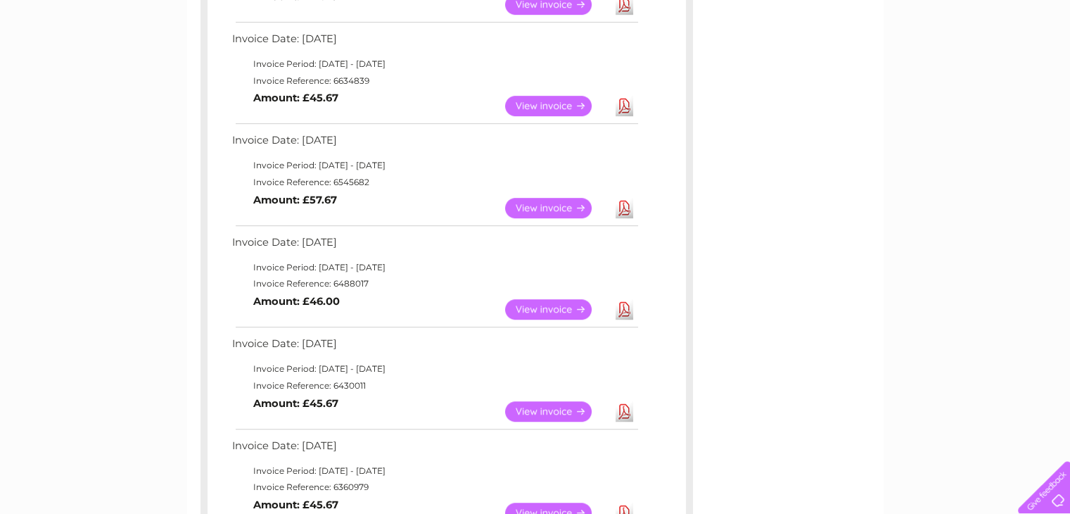
click at [521, 302] on link "View" at bounding box center [556, 309] width 103 height 20
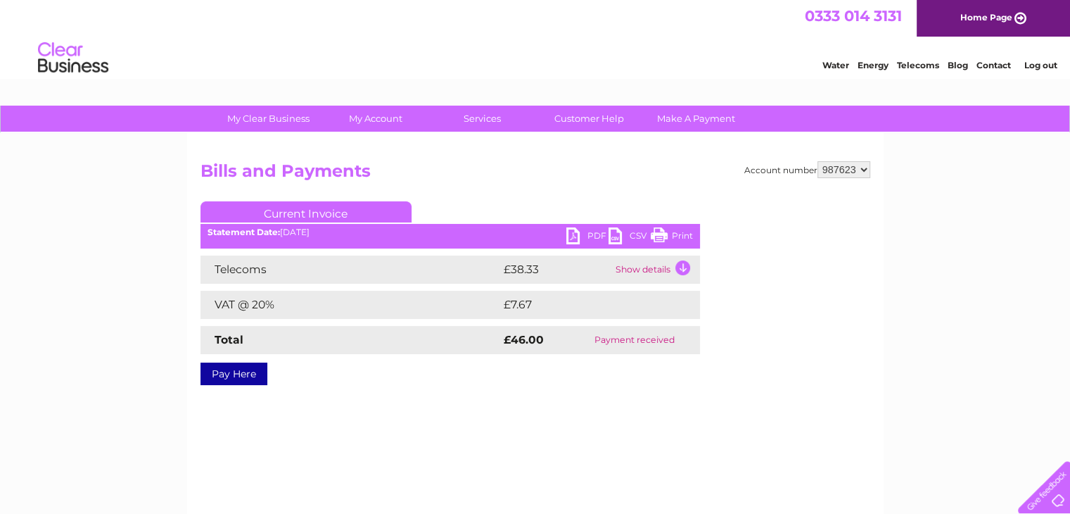
click at [675, 234] on link "Print" at bounding box center [672, 237] width 42 height 20
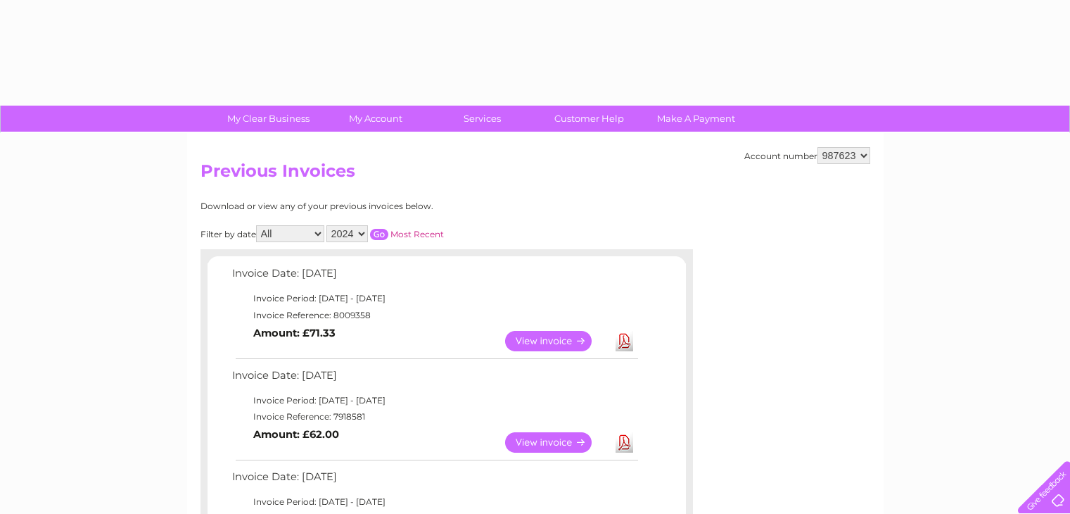
select select "2024"
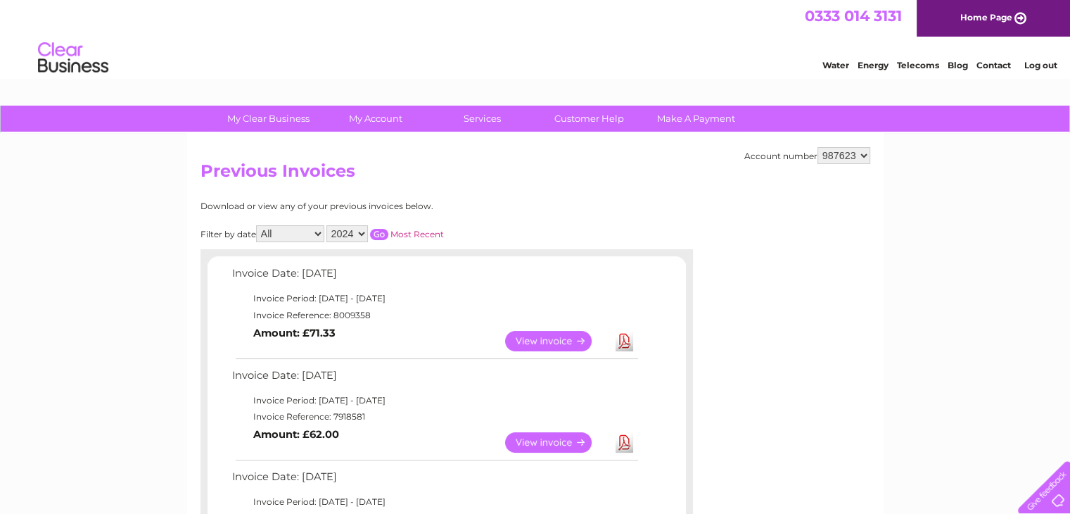
click at [376, 234] on input "button" at bounding box center [379, 234] width 18 height 11
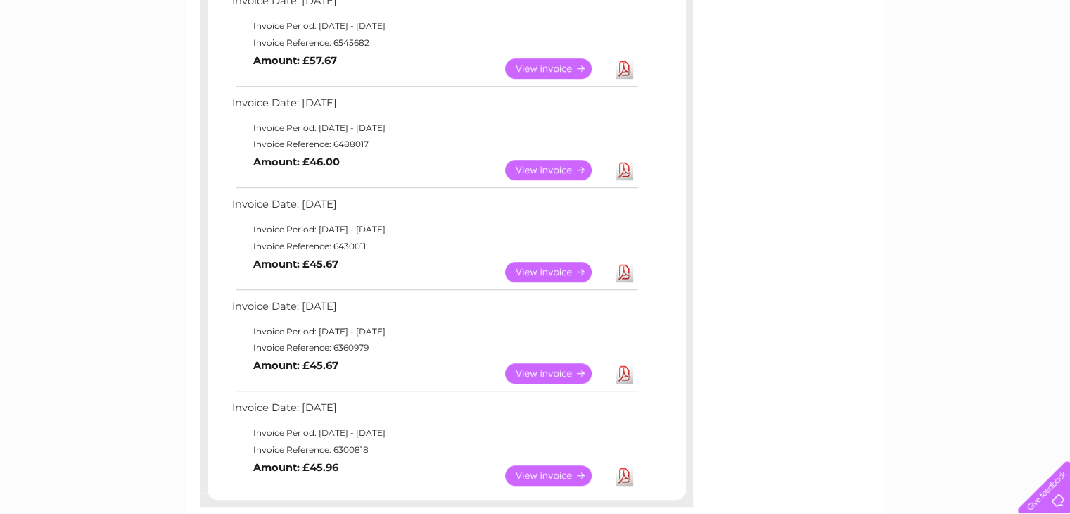
scroll to position [985, 0]
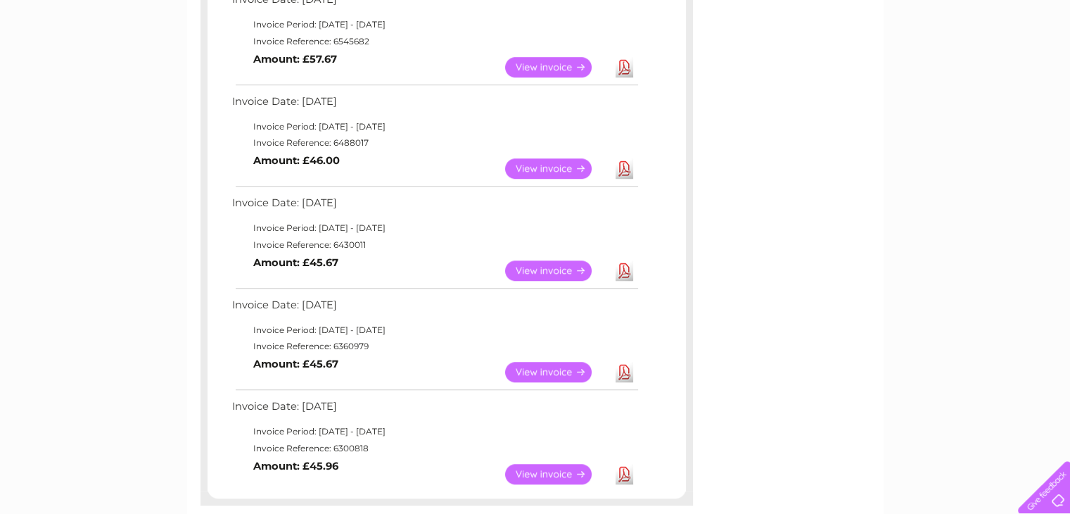
click at [530, 273] on link "View" at bounding box center [556, 270] width 103 height 20
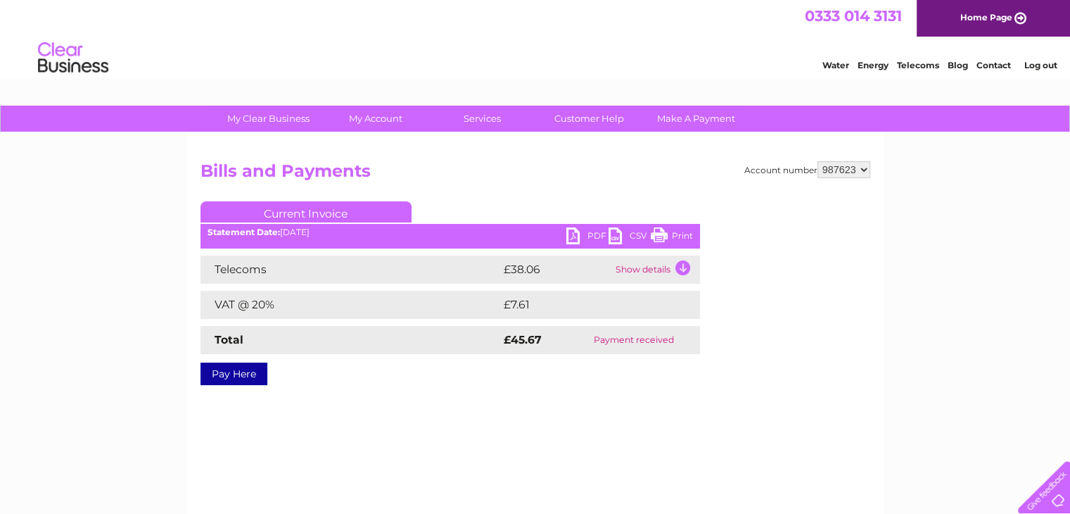
click at [676, 236] on link "Print" at bounding box center [672, 237] width 42 height 20
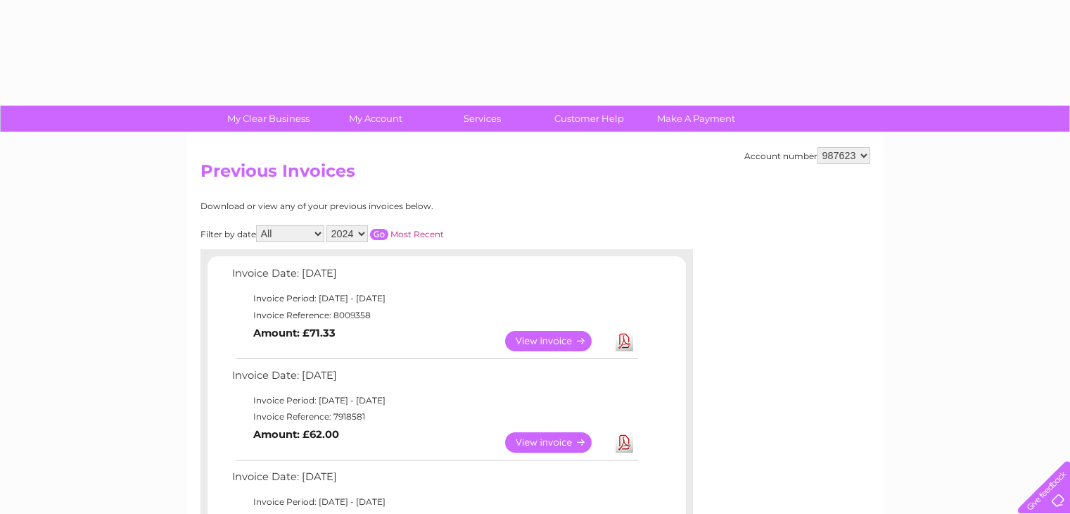
select select "2024"
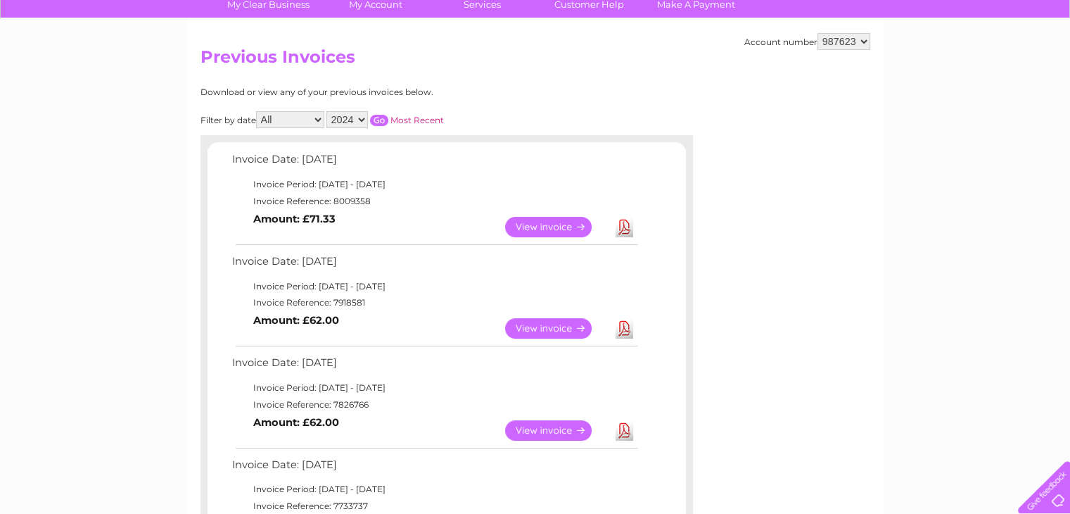
scroll to position [34, 0]
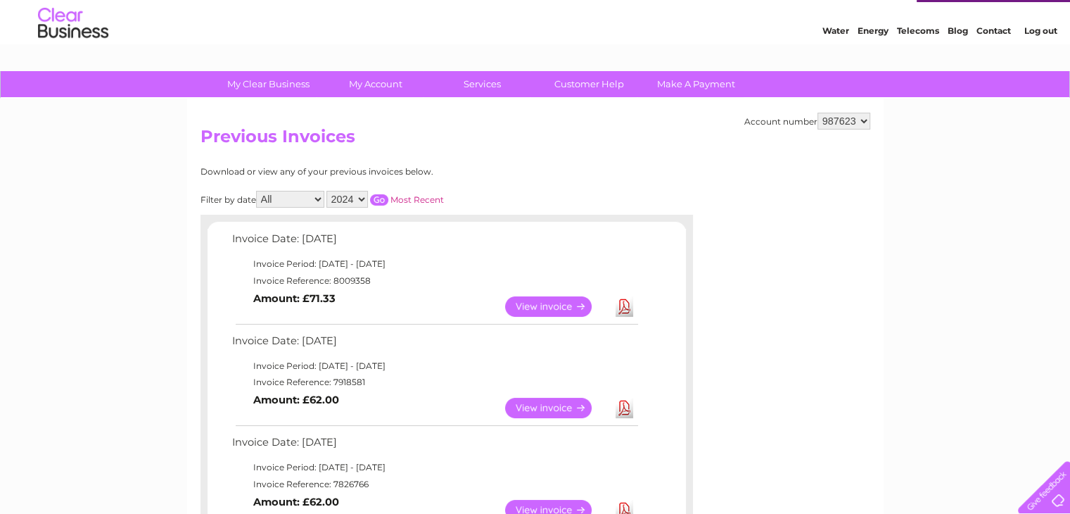
click at [380, 198] on input "button" at bounding box center [379, 199] width 18 height 11
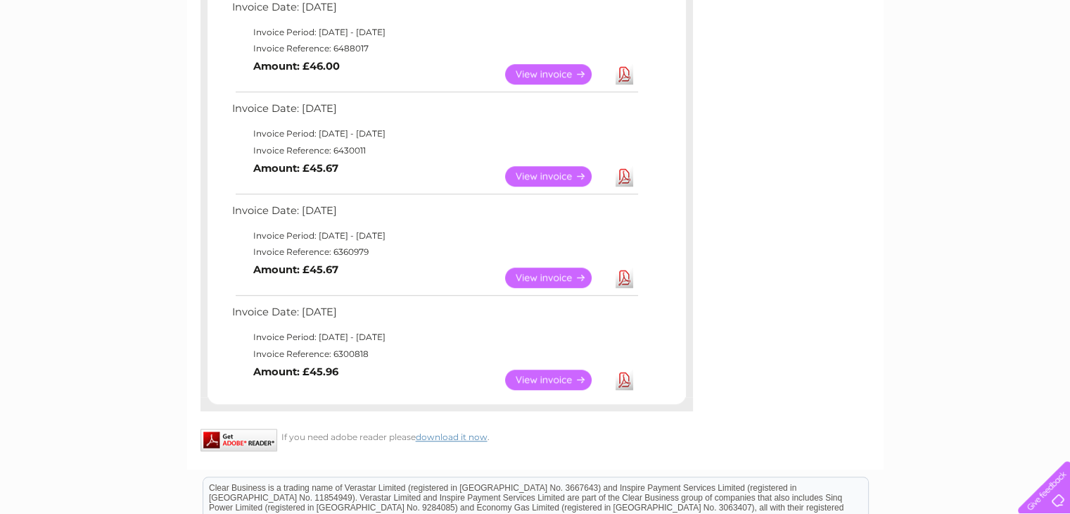
scroll to position [1090, 0]
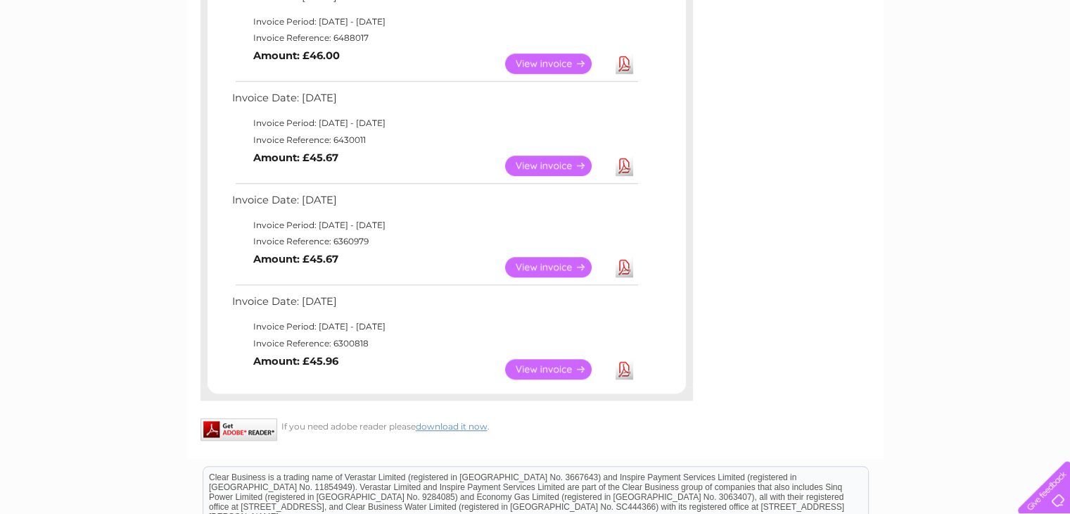
click at [553, 265] on link "View" at bounding box center [556, 267] width 103 height 20
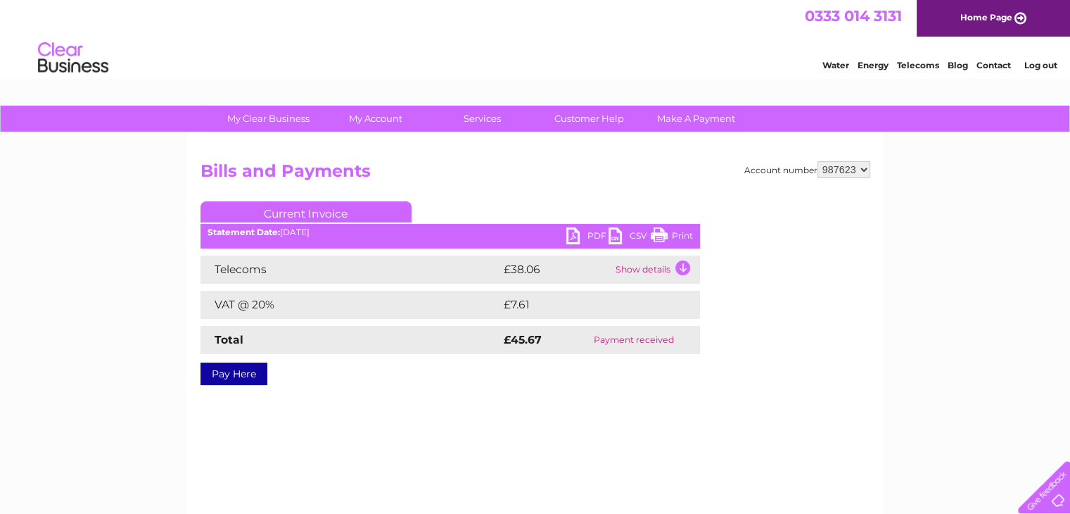
click at [693, 234] on div "PDF CSV Print" at bounding box center [633, 237] width 134 height 20
click at [673, 234] on link "Print" at bounding box center [672, 237] width 42 height 20
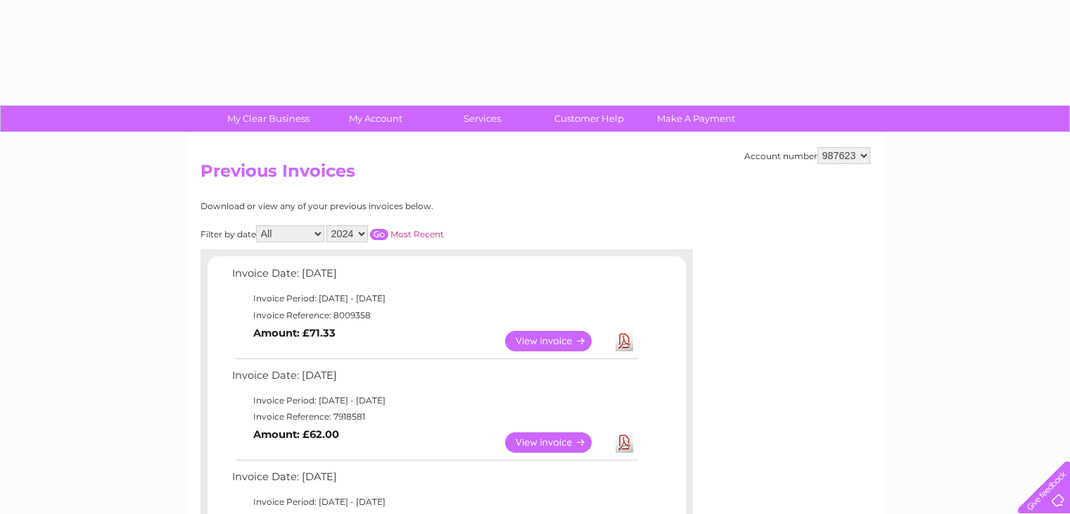
select select "2024"
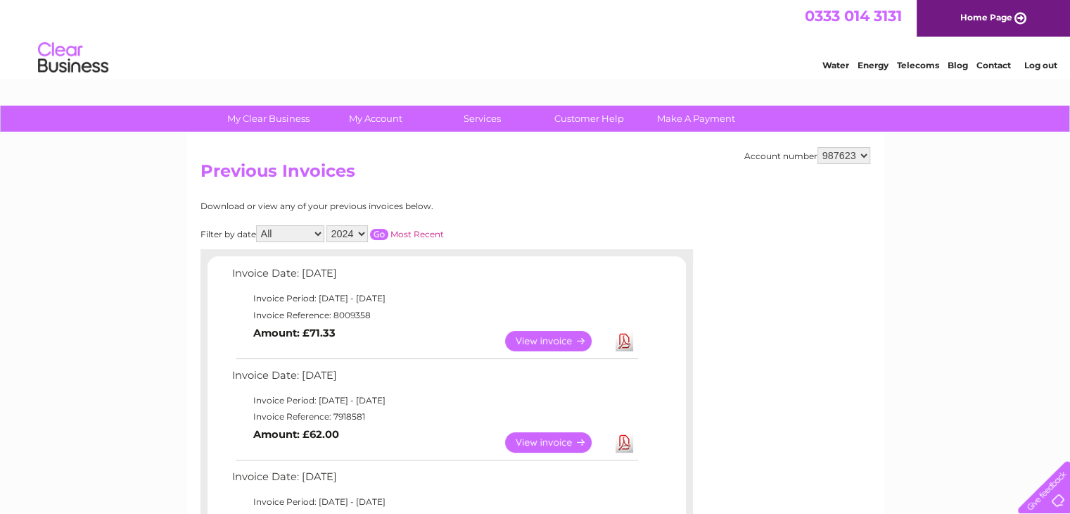
click at [376, 234] on input "button" at bounding box center [379, 234] width 18 height 11
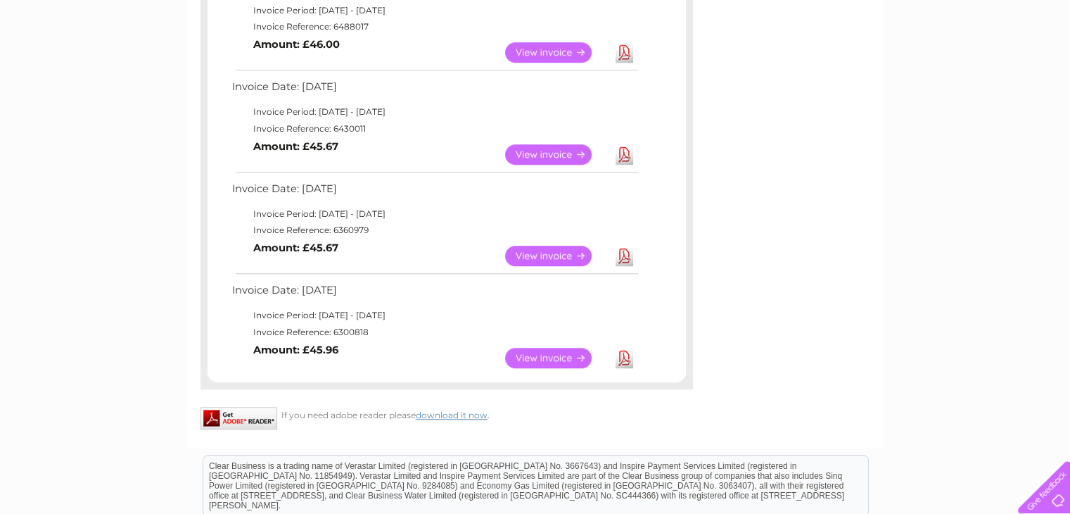
scroll to position [1196, 0]
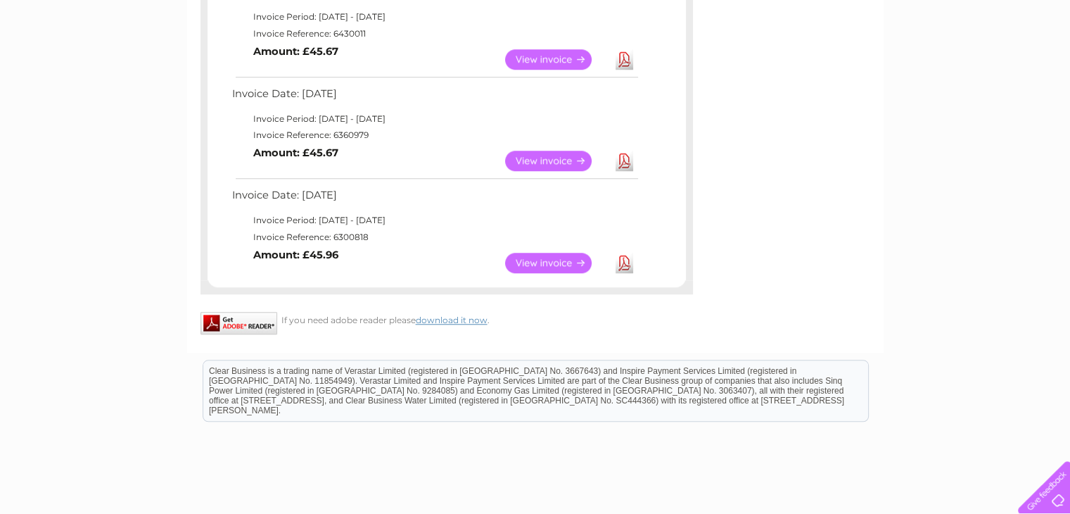
click at [541, 267] on link "View" at bounding box center [556, 263] width 103 height 20
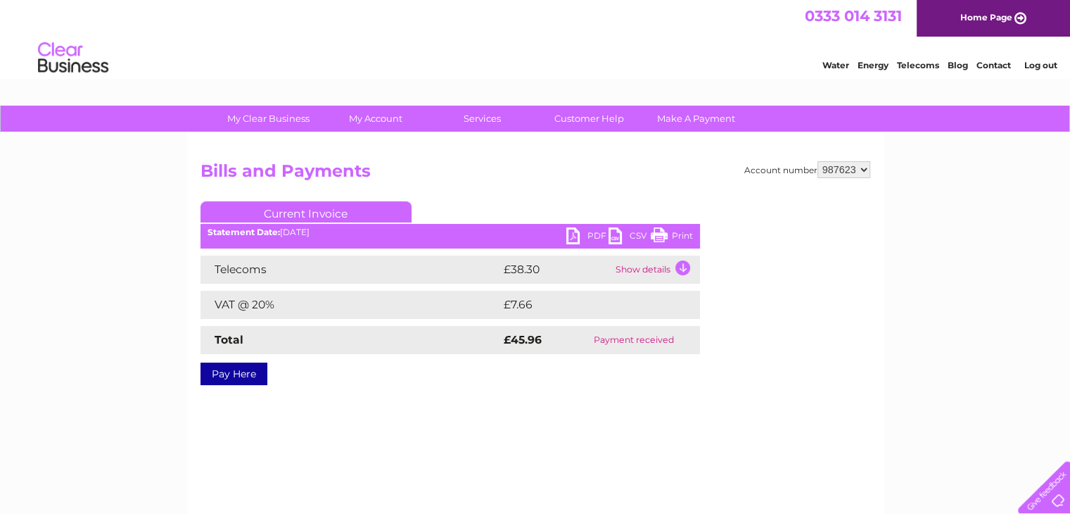
click at [684, 231] on link "Print" at bounding box center [672, 237] width 42 height 20
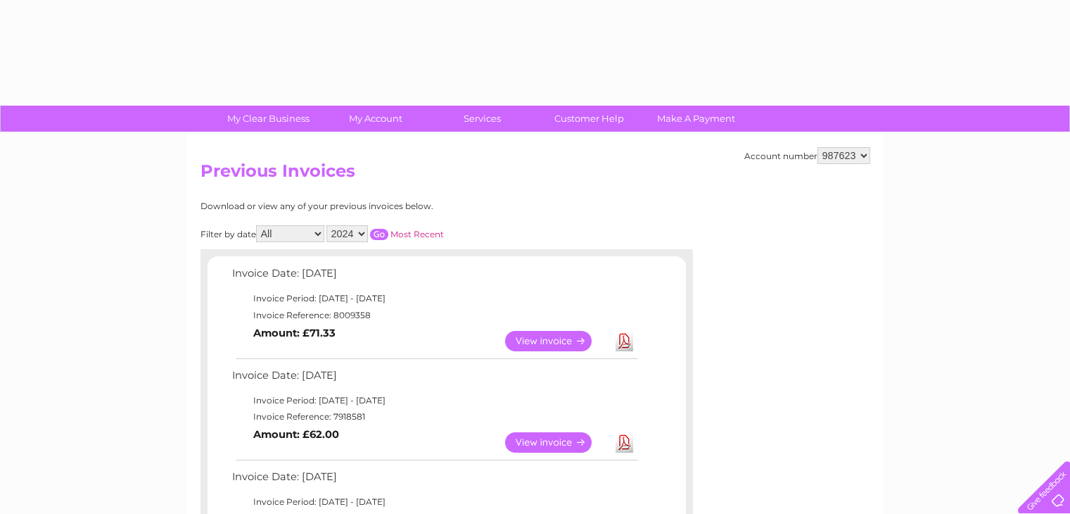
select select "2024"
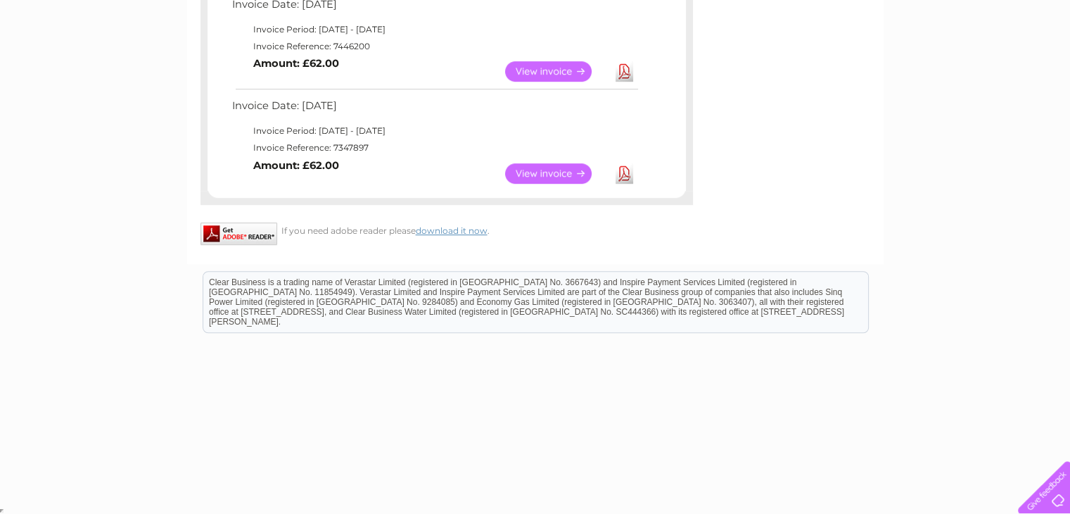
click at [626, 174] on link "Download" at bounding box center [625, 173] width 18 height 20
